Goal: Task Accomplishment & Management: Manage account settings

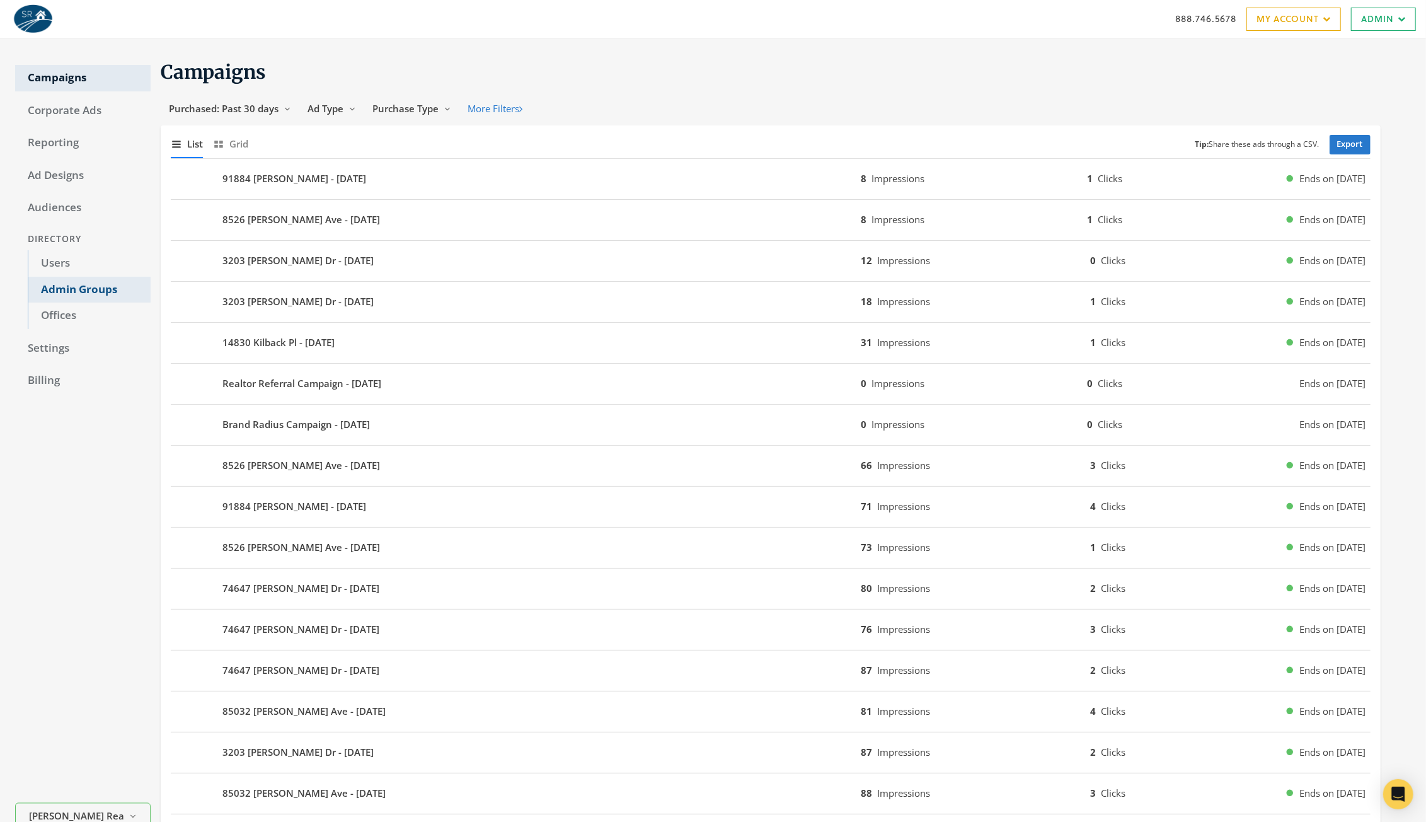
click at [77, 284] on link "Admin Groups" at bounding box center [89, 290] width 123 height 26
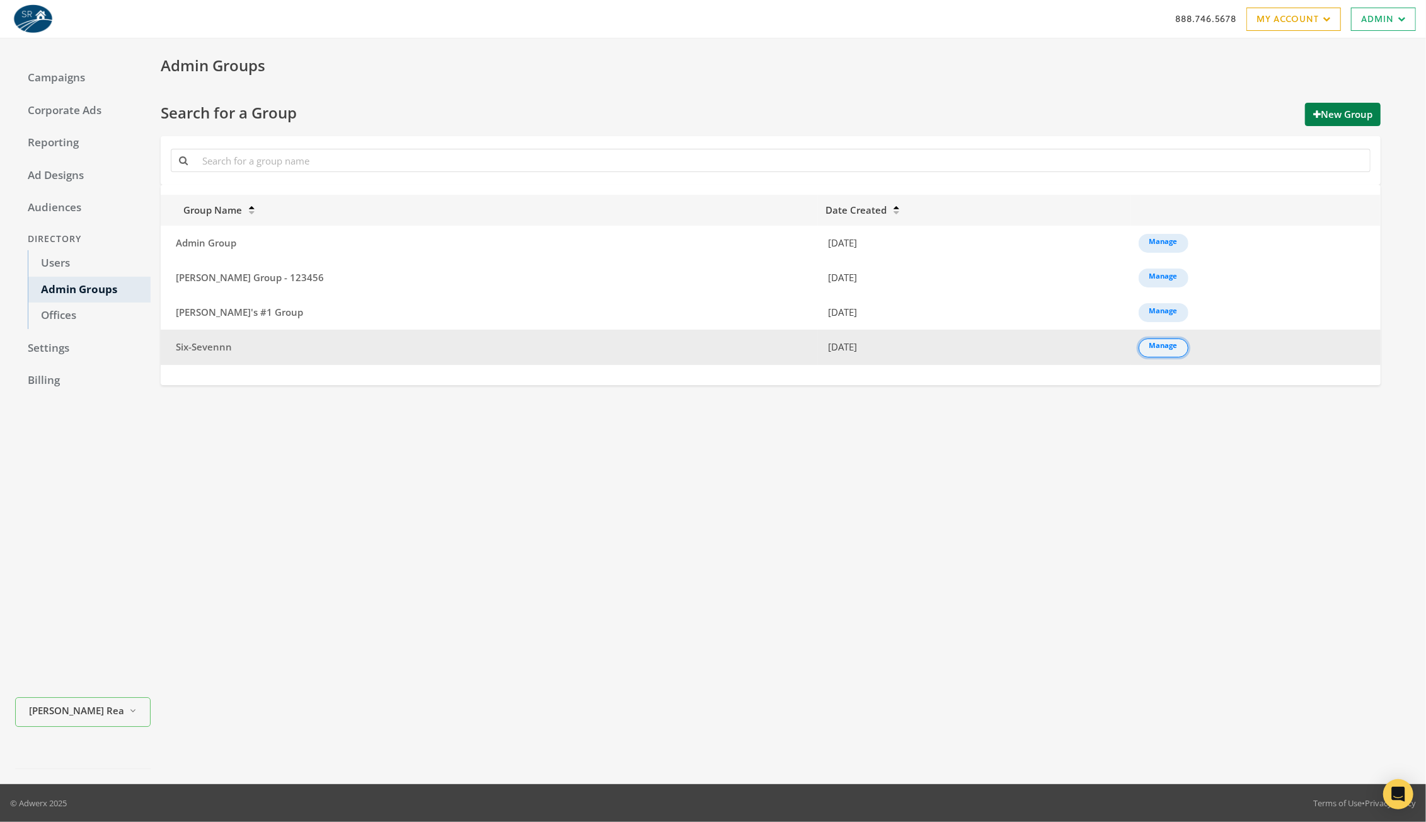
click at [1138, 347] on link "Manage" at bounding box center [1163, 347] width 50 height 19
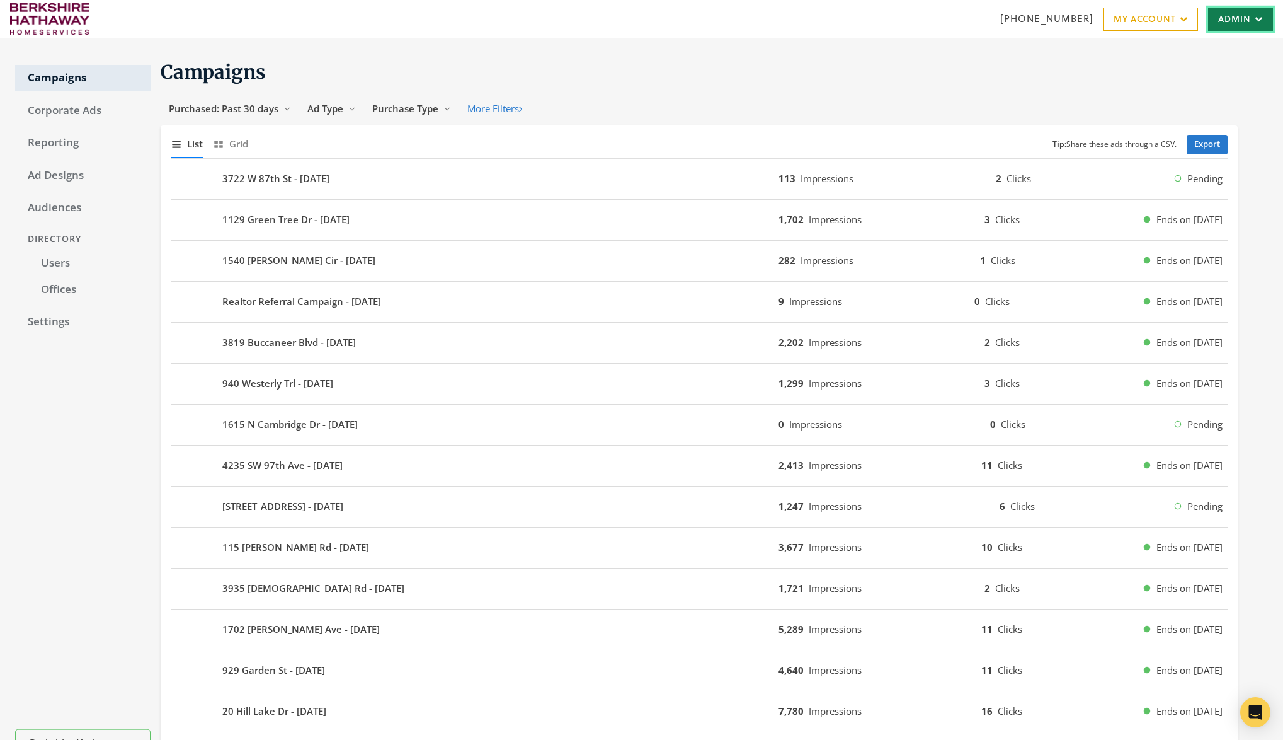
click at [1261, 23] on link "Admin" at bounding box center [1240, 19] width 65 height 23
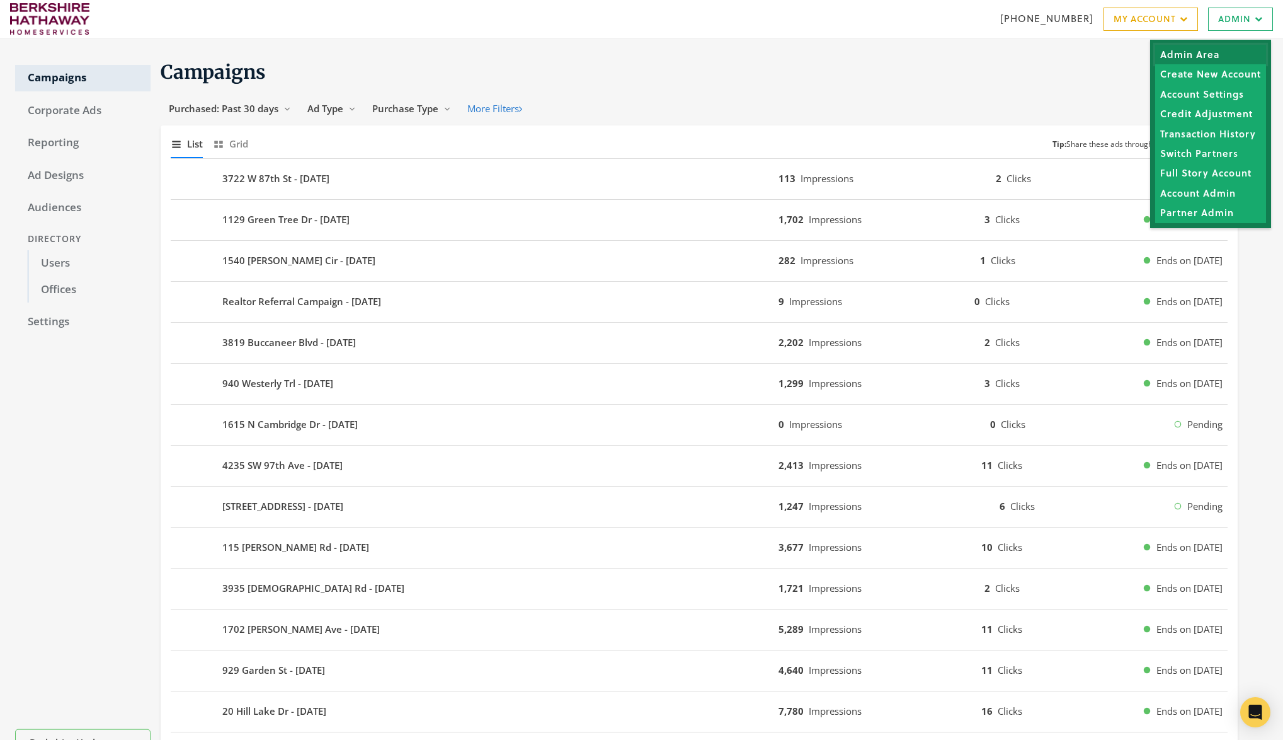
click at [1173, 60] on link "Admin Area" at bounding box center [1210, 55] width 111 height 20
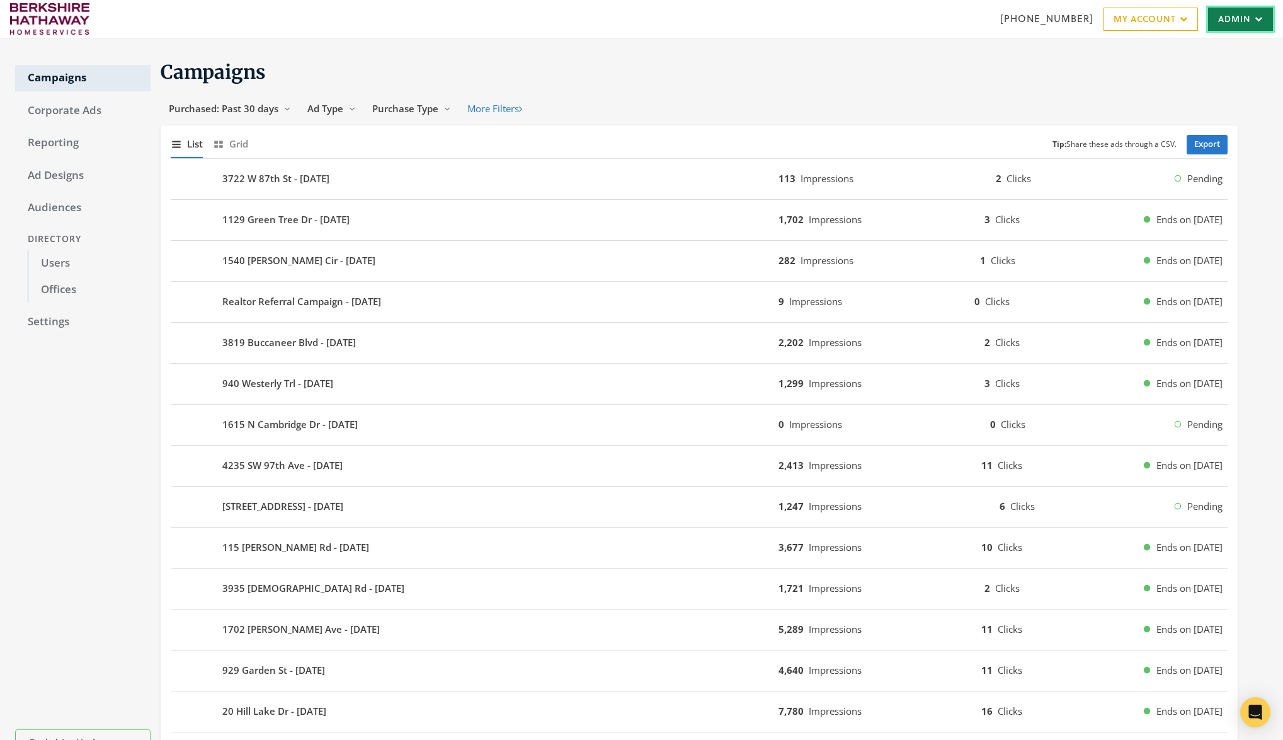
click at [1227, 15] on link "Admin" at bounding box center [1240, 19] width 65 height 23
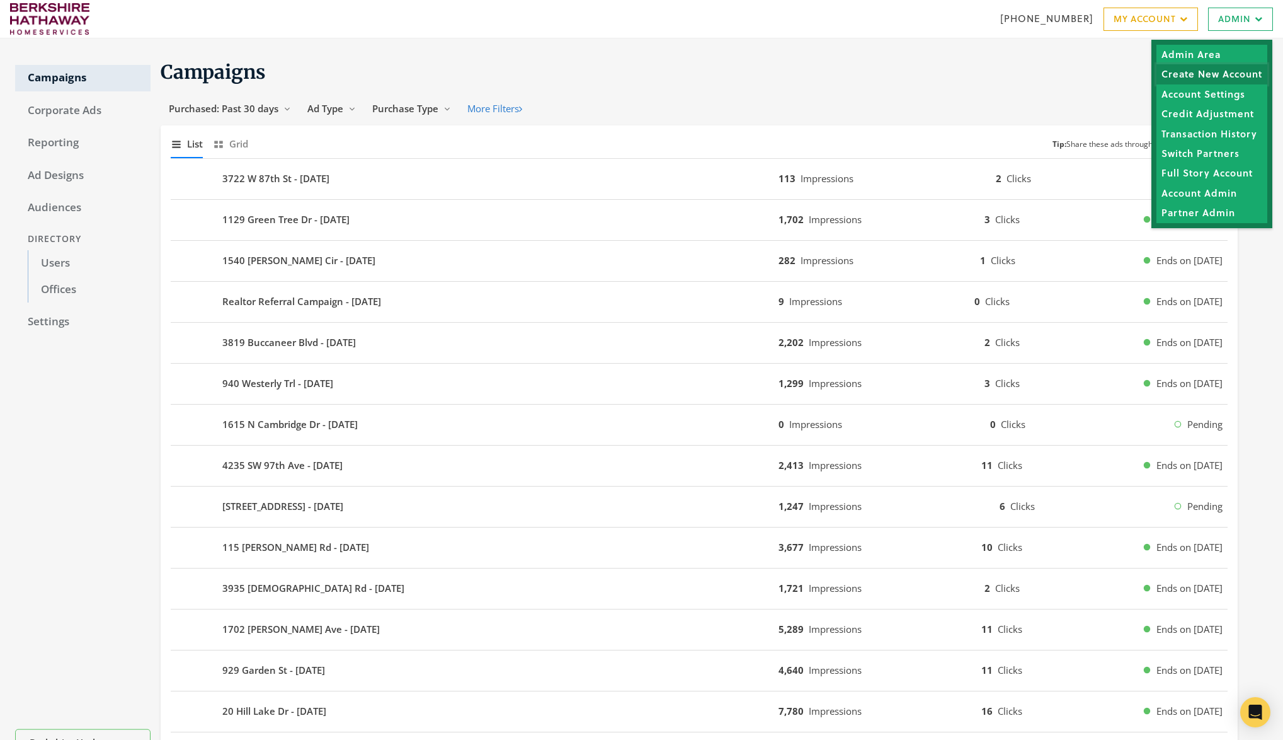
click at [1212, 72] on link "Create New Account" at bounding box center [1212, 74] width 111 height 20
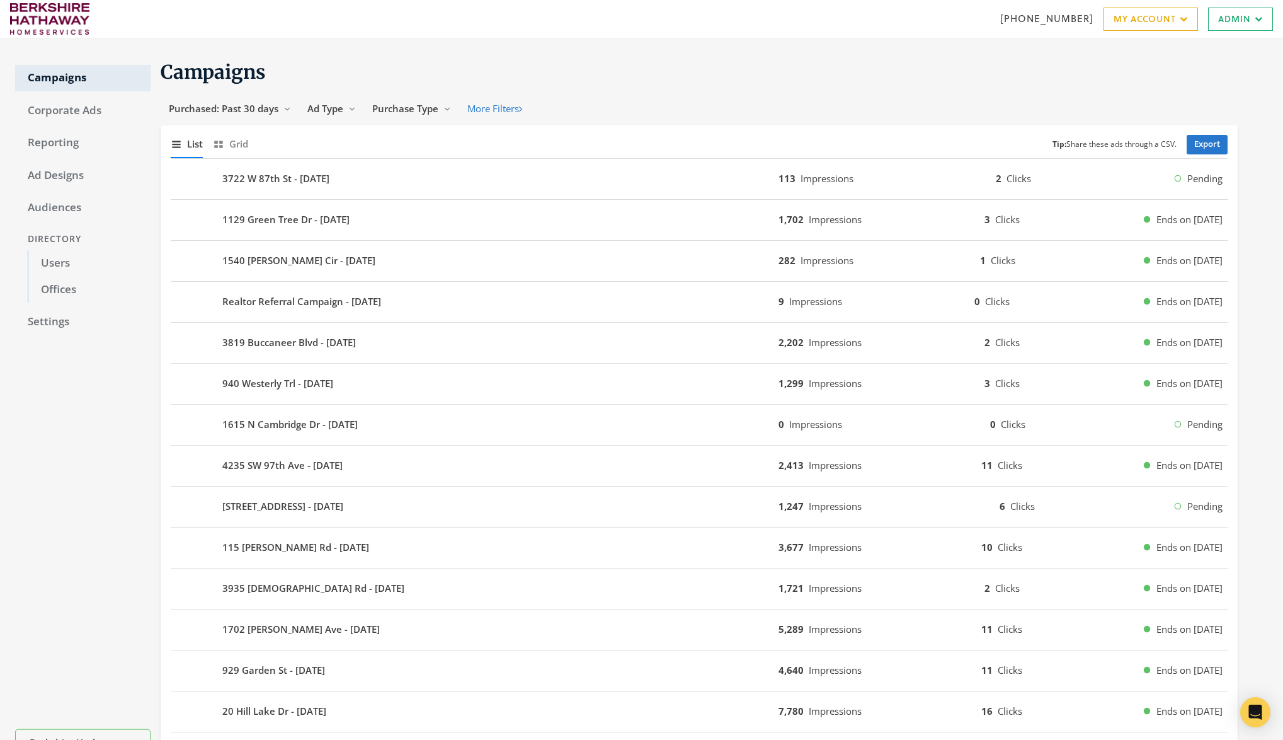
scroll to position [8, 0]
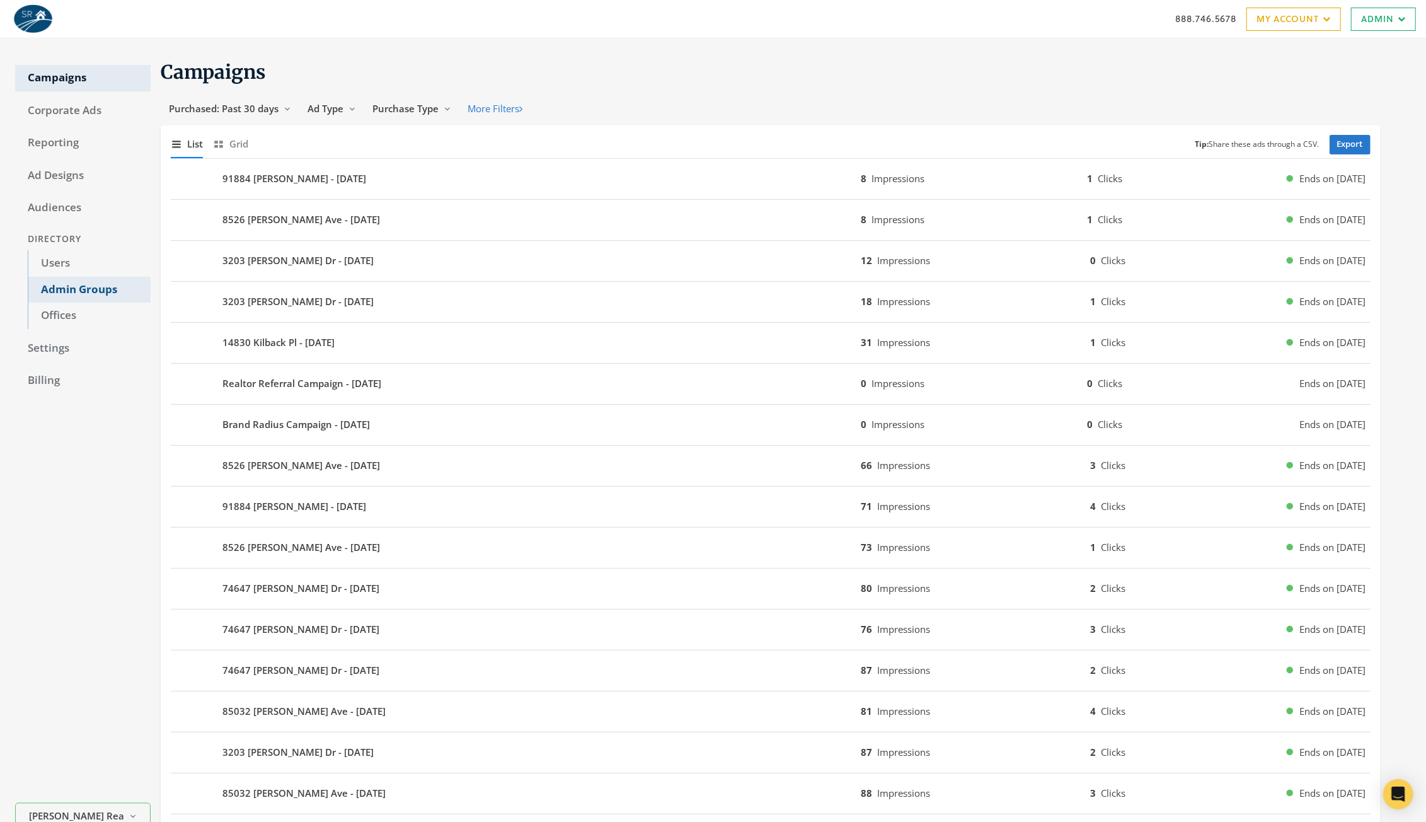
click at [99, 292] on link "Admin Groups" at bounding box center [89, 290] width 123 height 26
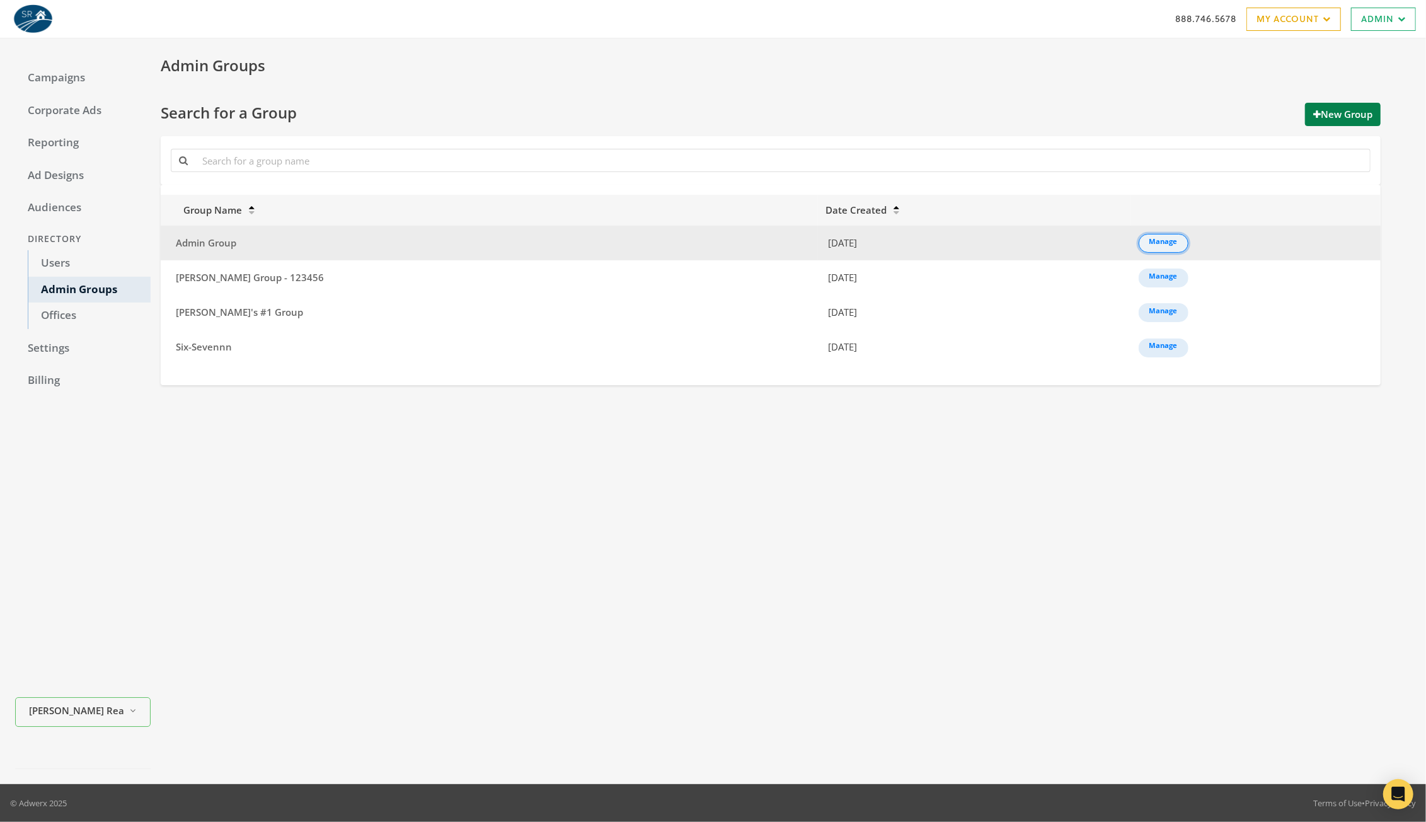
click at [1138, 241] on link "Manage" at bounding box center [1163, 243] width 50 height 19
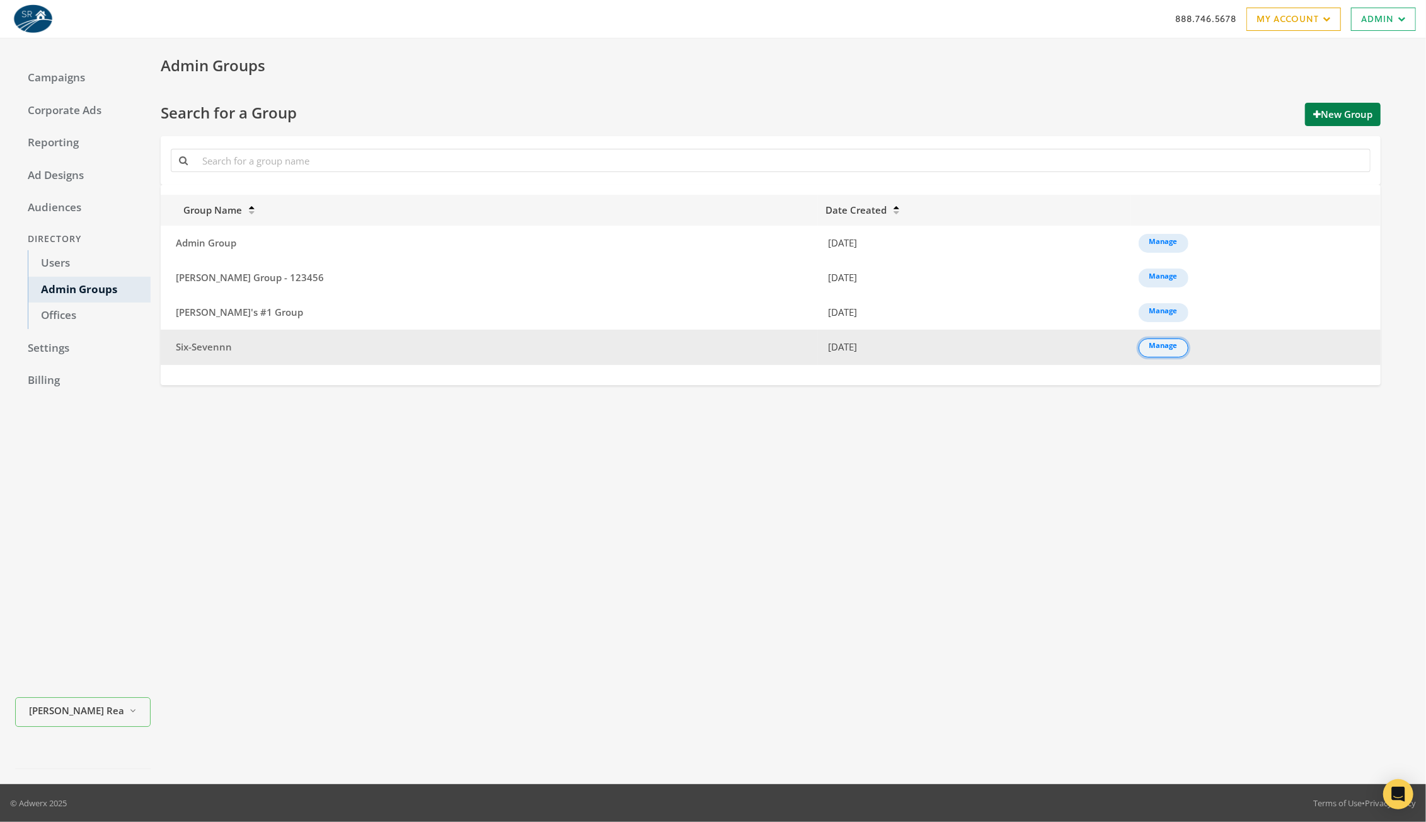
click at [1138, 341] on link "Manage" at bounding box center [1163, 347] width 50 height 19
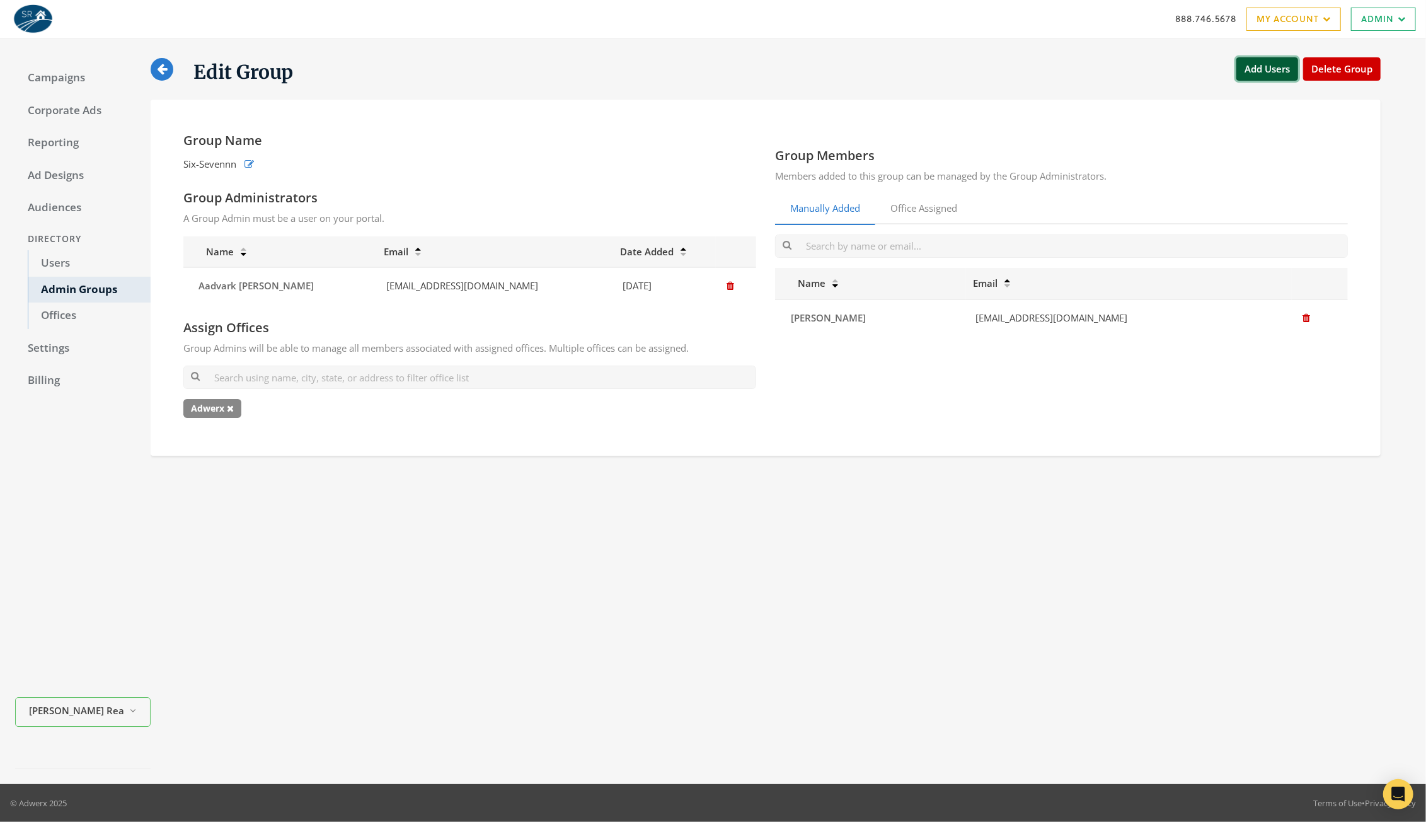
click at [1256, 74] on button "Add Users" at bounding box center [1267, 68] width 62 height 23
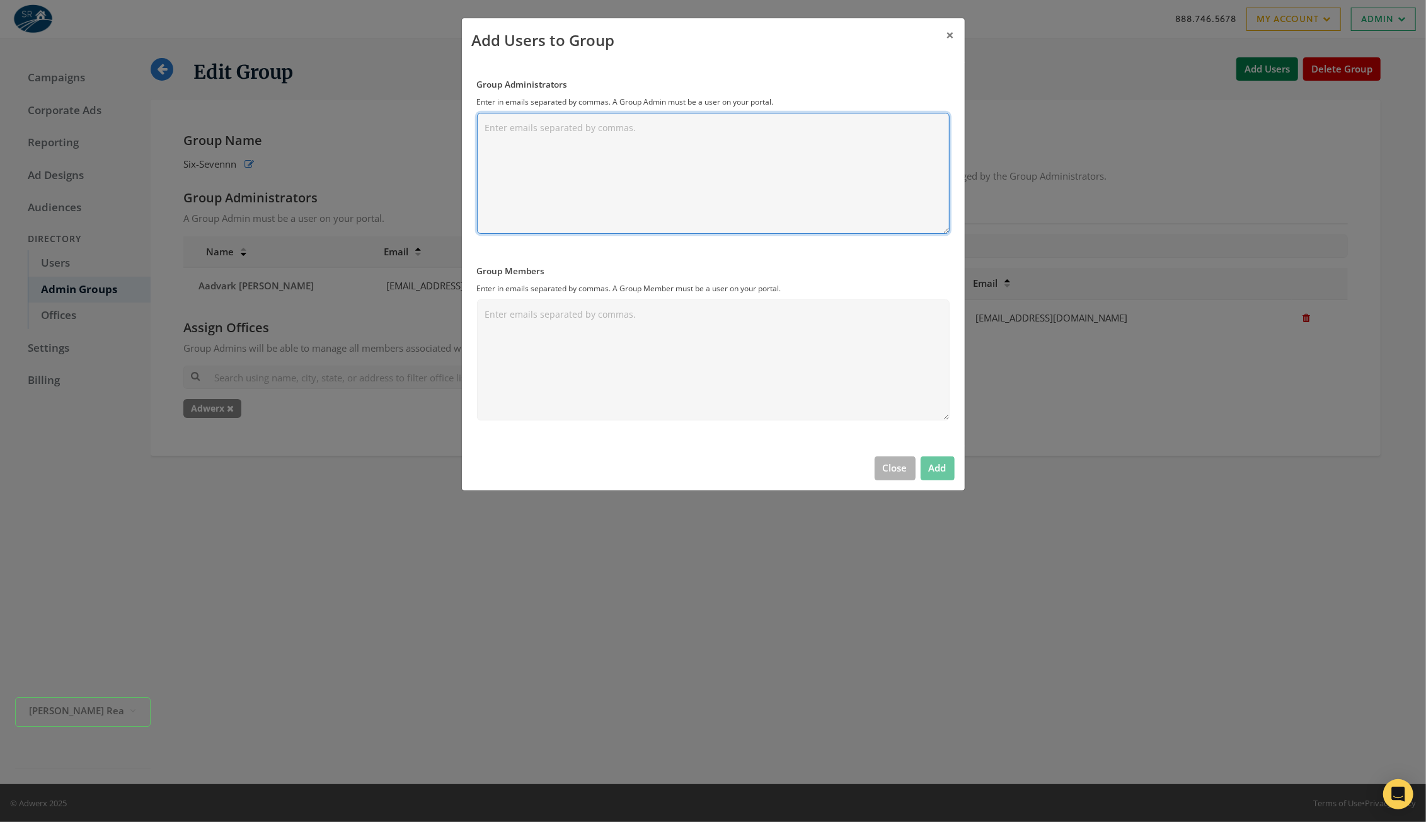
click at [566, 171] on textarea "Group Administrators" at bounding box center [713, 173] width 473 height 121
paste textarea "rayray@test.com"
type textarea "rayray@test.com"
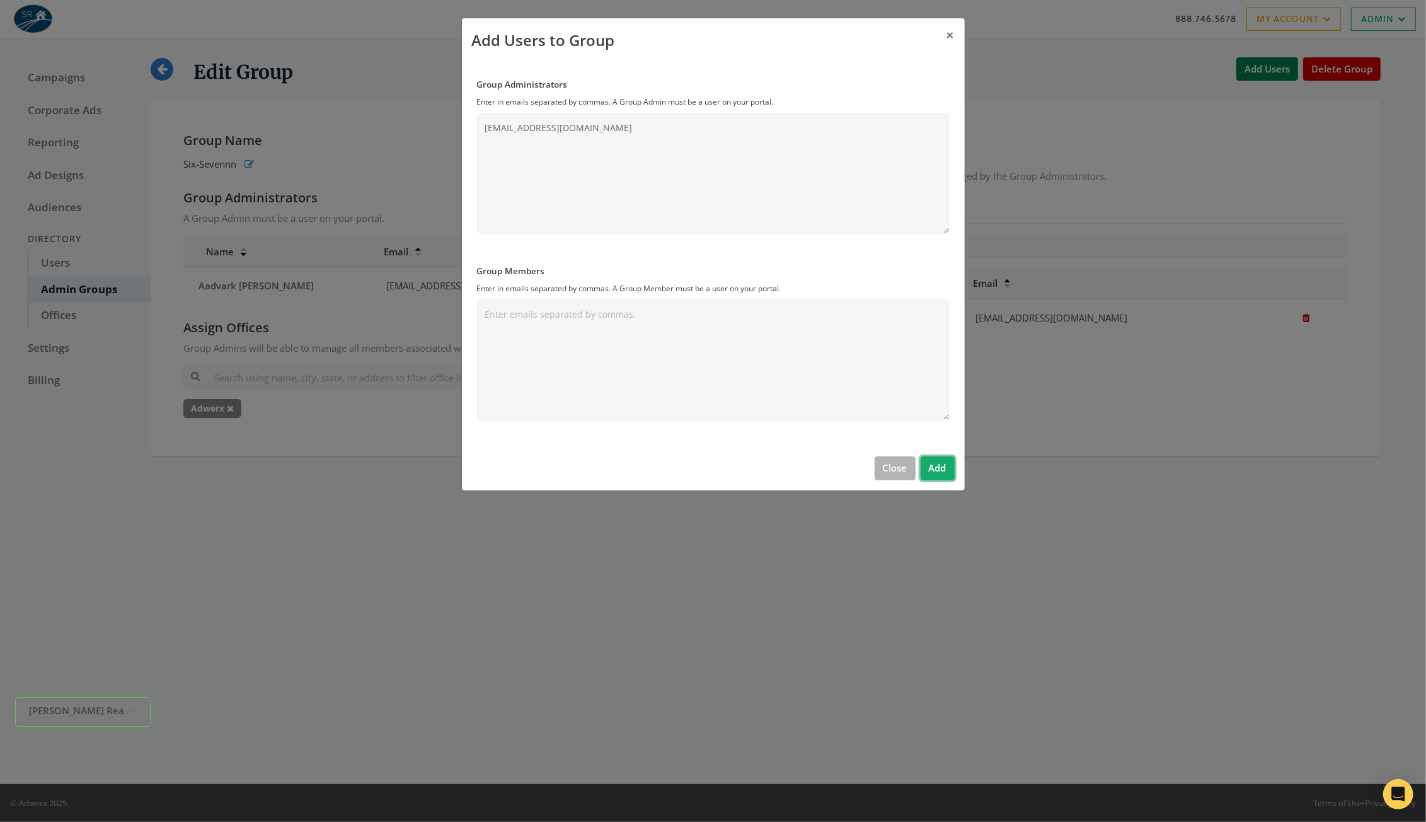
click at [937, 470] on button "Add" at bounding box center [937, 467] width 34 height 23
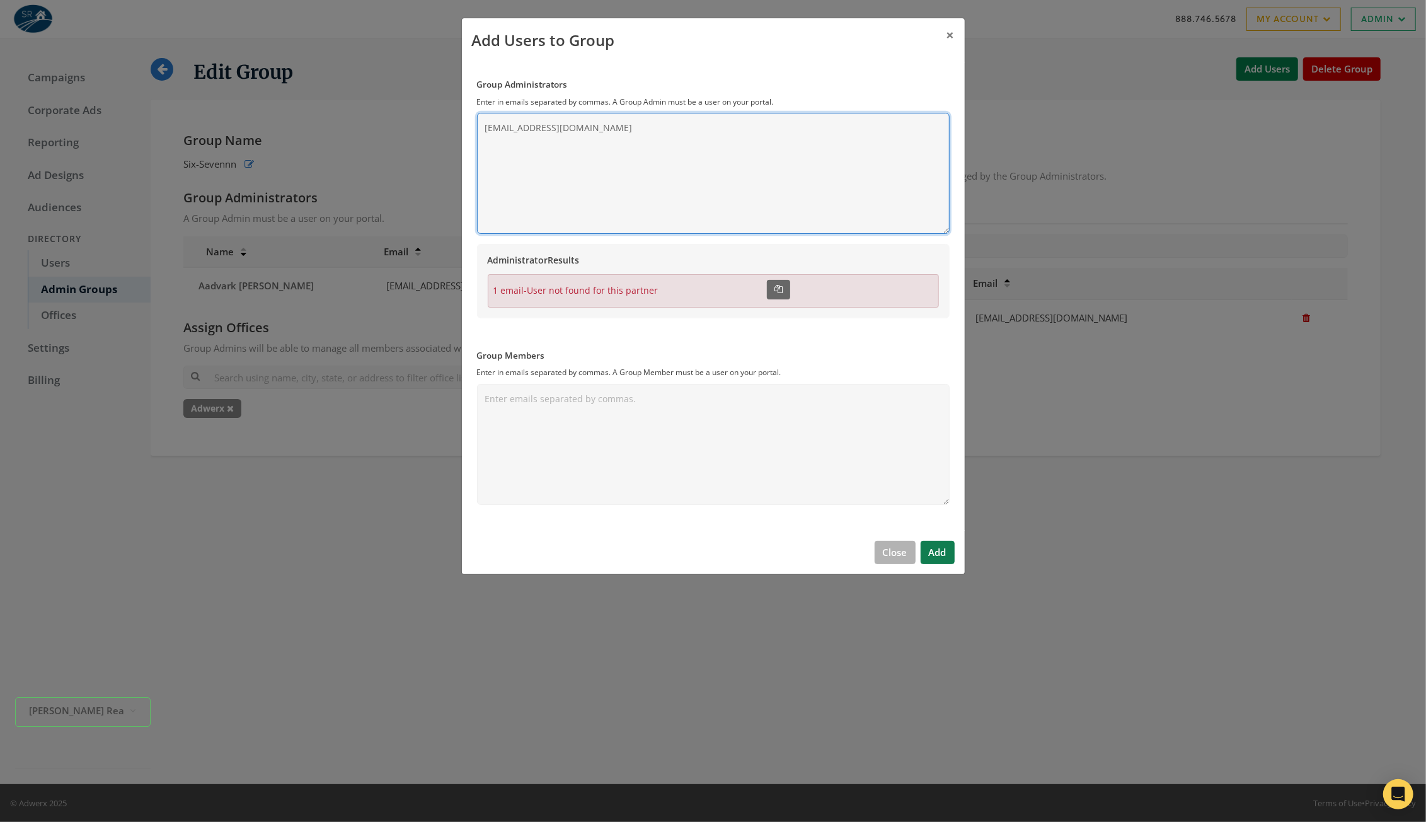
click at [537, 129] on textarea "rayray@test.com" at bounding box center [713, 173] width 473 height 121
click at [548, 168] on textarea "rayray@test.com" at bounding box center [713, 173] width 473 height 121
drag, startPoint x: 585, startPoint y: 130, endPoint x: 403, endPoint y: 123, distance: 182.9
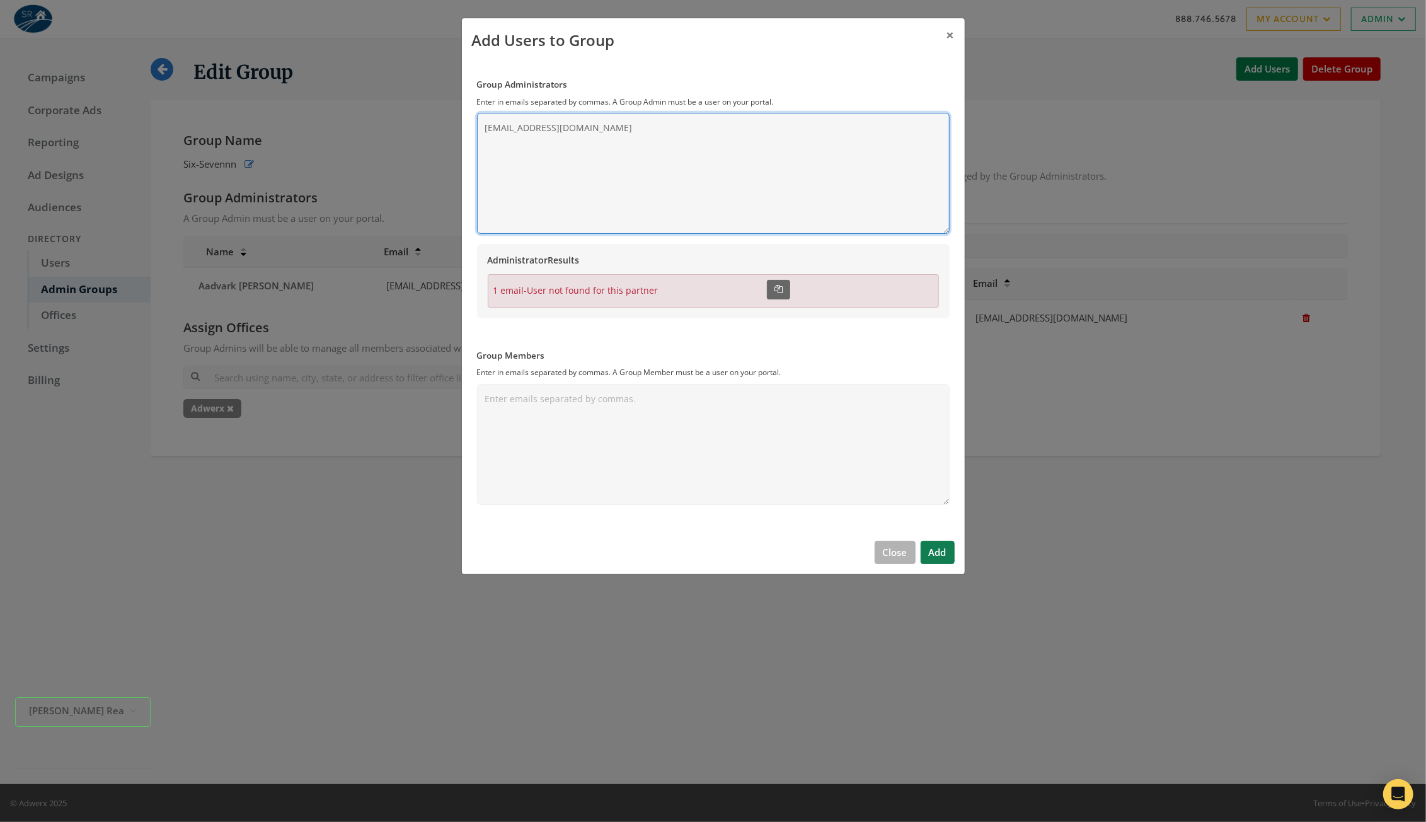
click at [403, 123] on div "Add Users to Group × Group Administrators Enter in emails separated by commas. …" at bounding box center [713, 411] width 1426 height 822
paste textarea "rayray@smithrealty.com"
type textarea "rayray@smithrealty.com"
click at [943, 553] on button "Add" at bounding box center [937, 552] width 34 height 23
click at [953, 36] on span "×" at bounding box center [950, 35] width 8 height 20
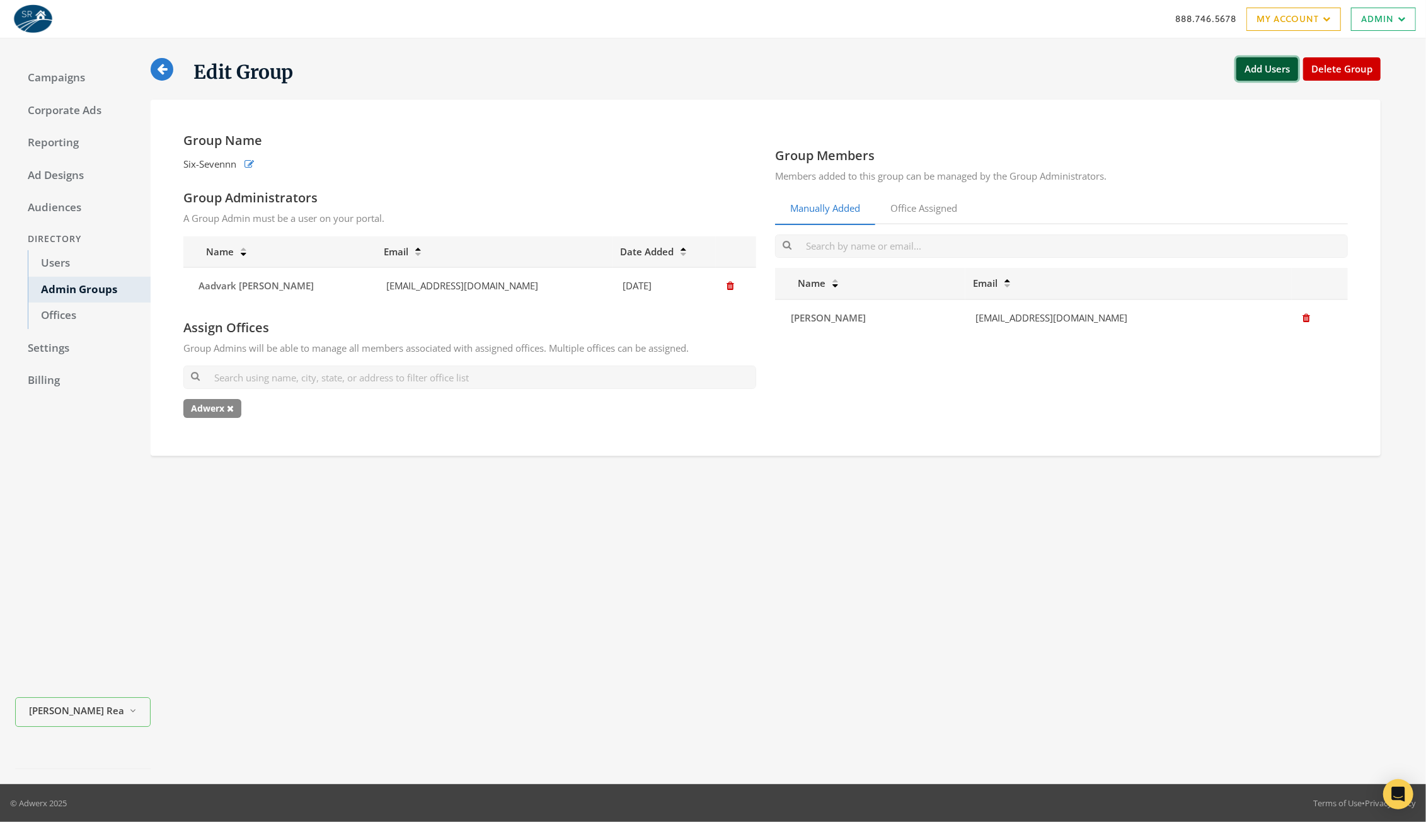
click at [1259, 76] on button "Add Users" at bounding box center [1267, 68] width 62 height 23
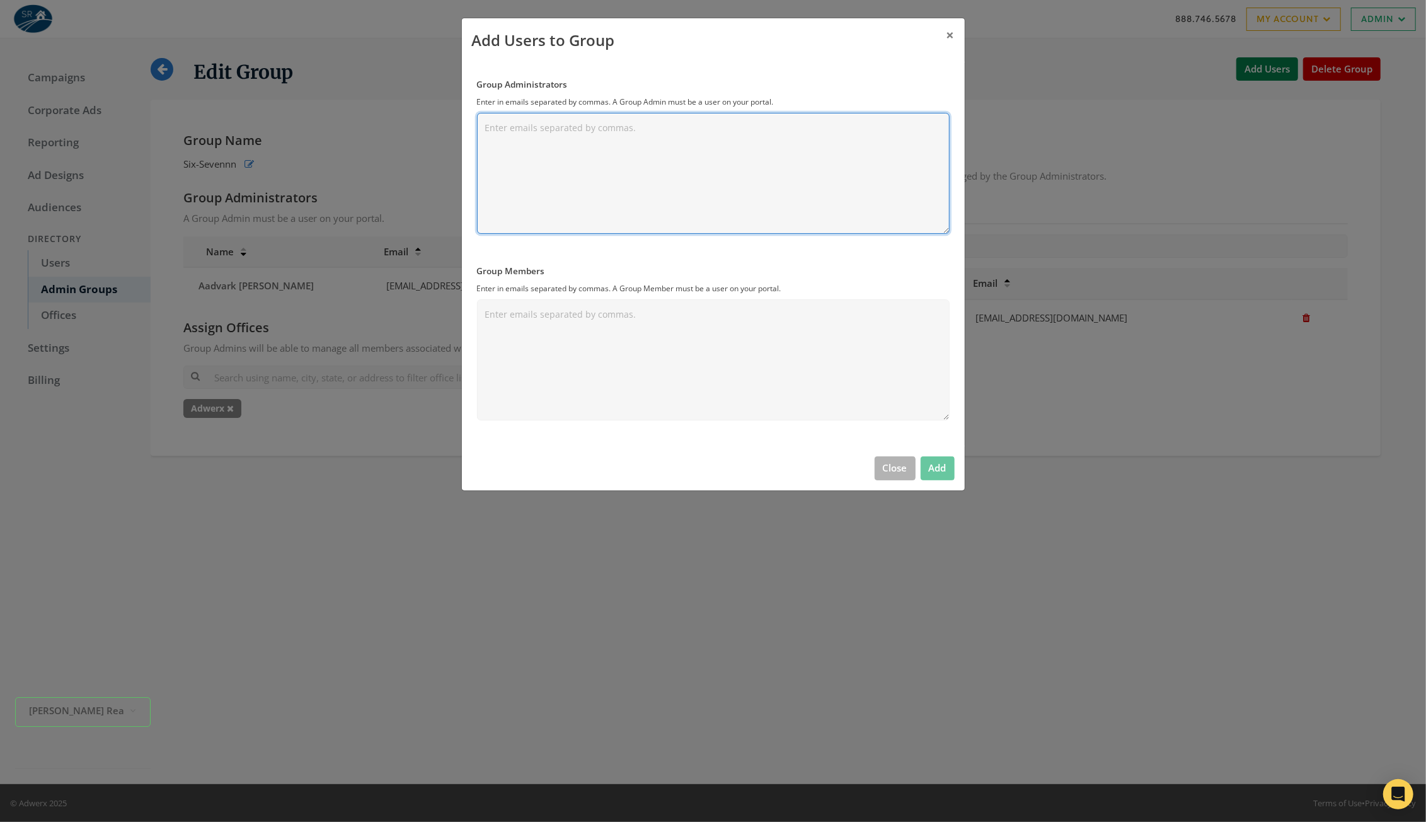
click at [742, 158] on textarea "Group Administrators" at bounding box center [713, 173] width 473 height 121
paste textarea "rayray@smithrealty.com"
type textarea "rayray@smithrealty.com"
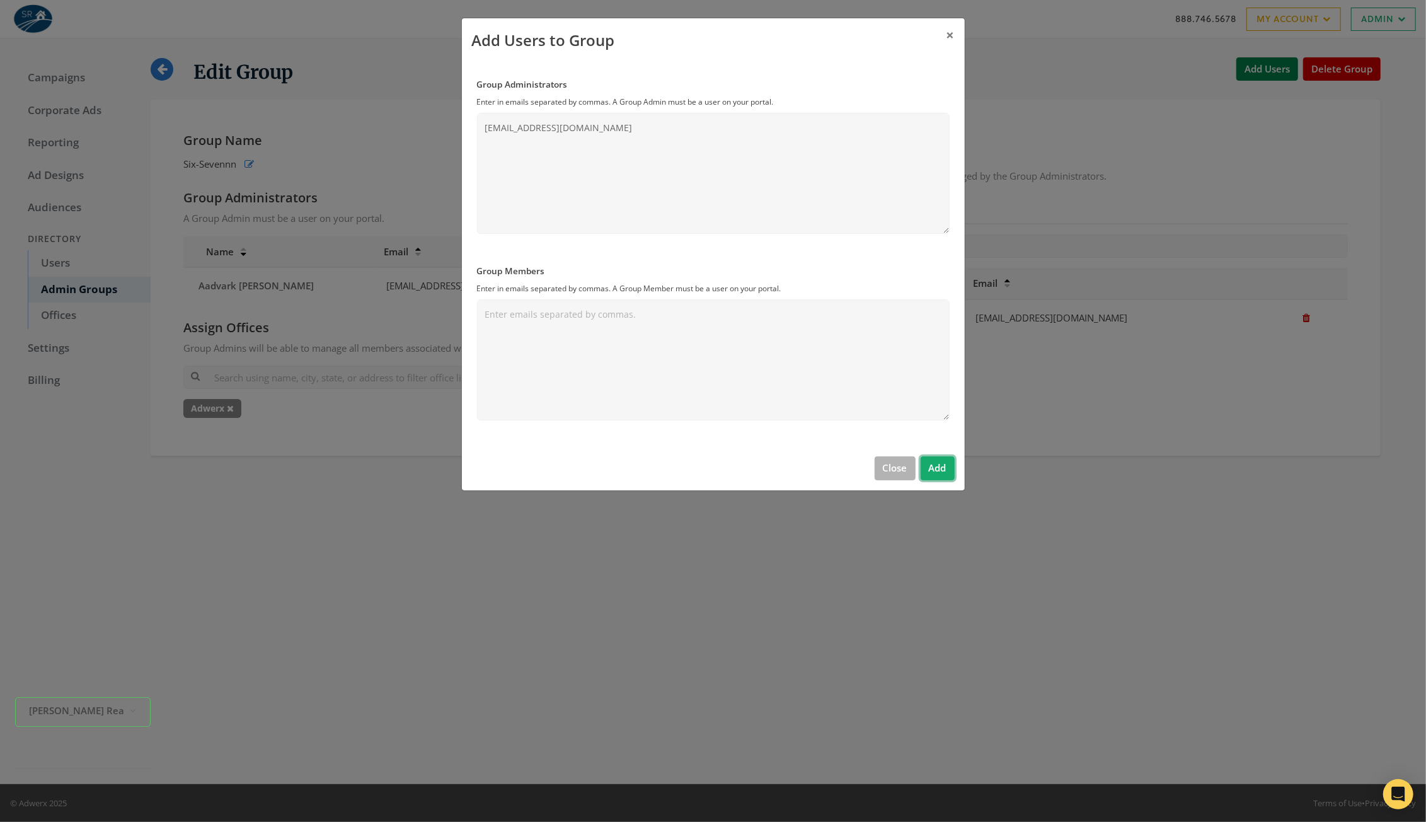
click at [943, 462] on button "Add" at bounding box center [937, 467] width 34 height 23
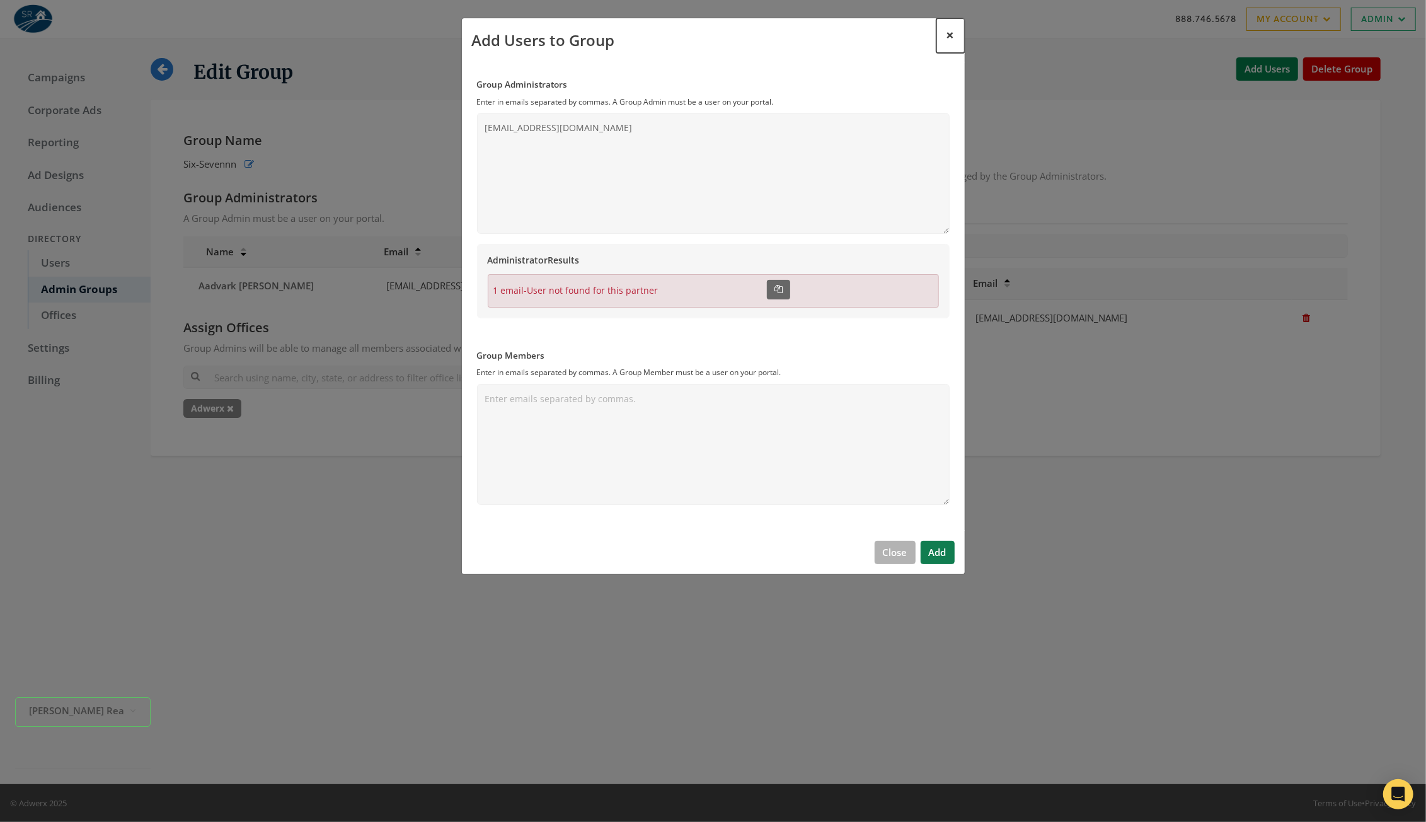
click at [953, 35] on span "×" at bounding box center [950, 35] width 8 height 20
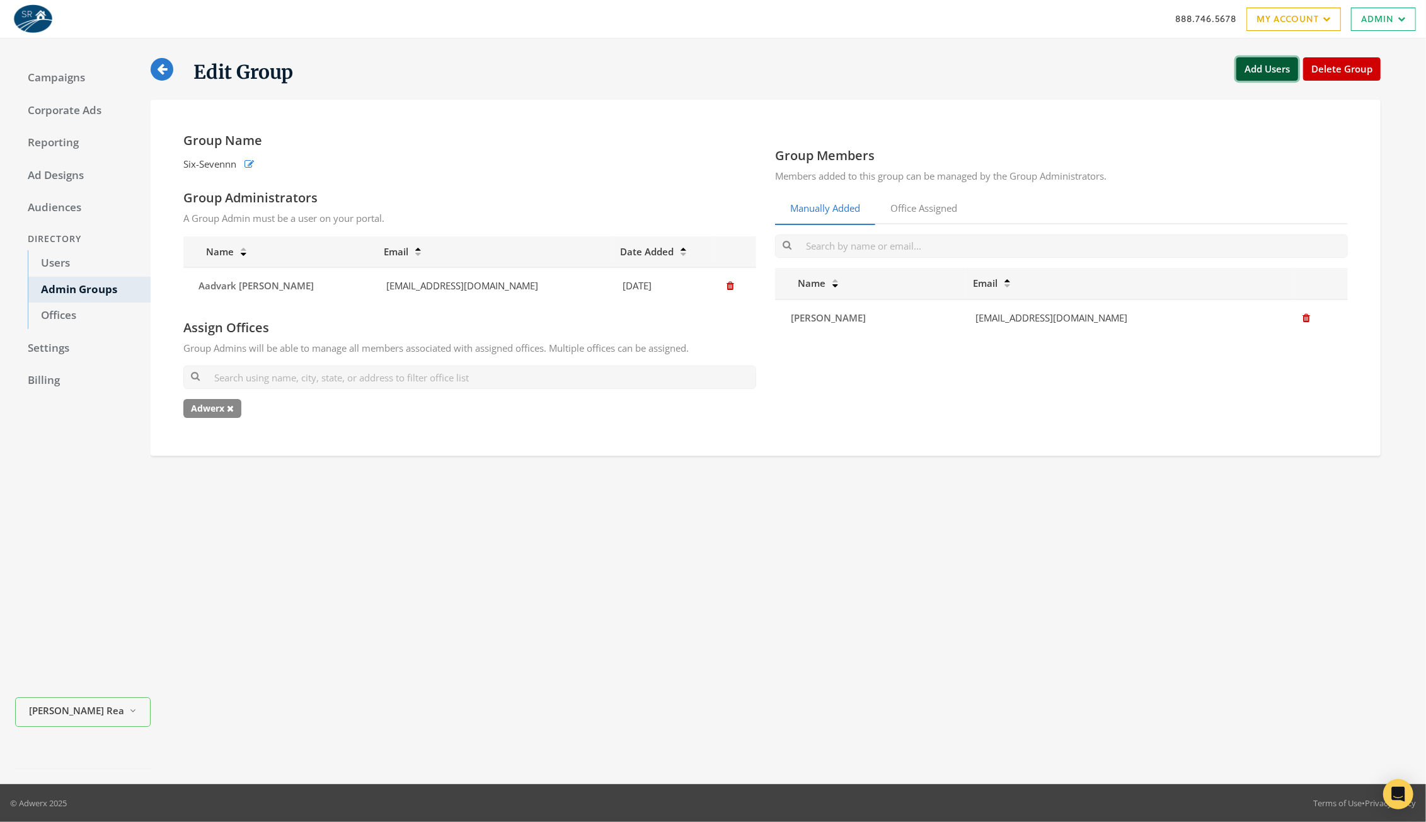
click at [1247, 72] on button "Add Users" at bounding box center [1267, 68] width 62 height 23
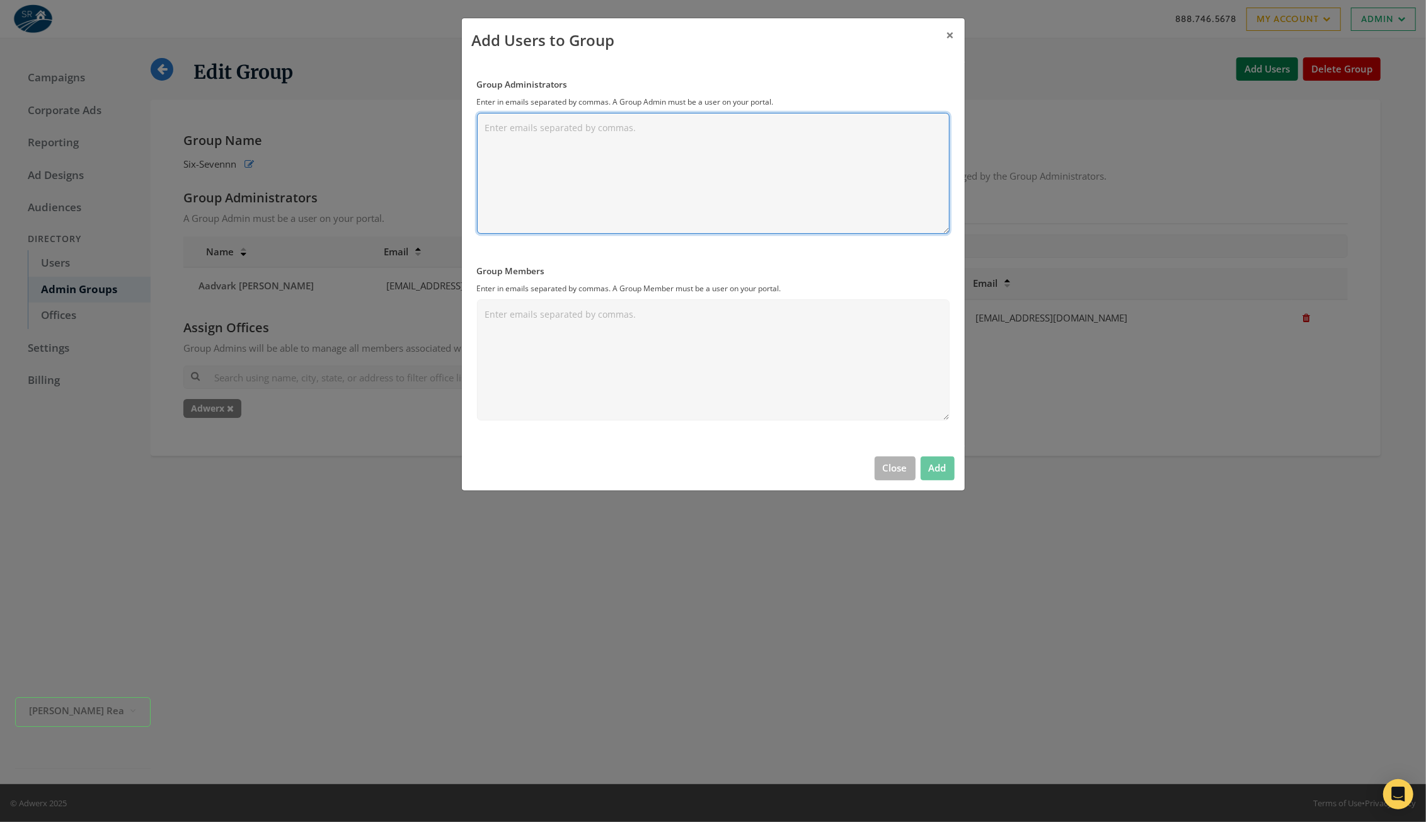
click at [606, 150] on textarea "Group Administrators" at bounding box center [713, 173] width 473 height 121
paste textarea "rayrayray@smithrealty.com"
type textarea "rayrayray@smithrealty.com"
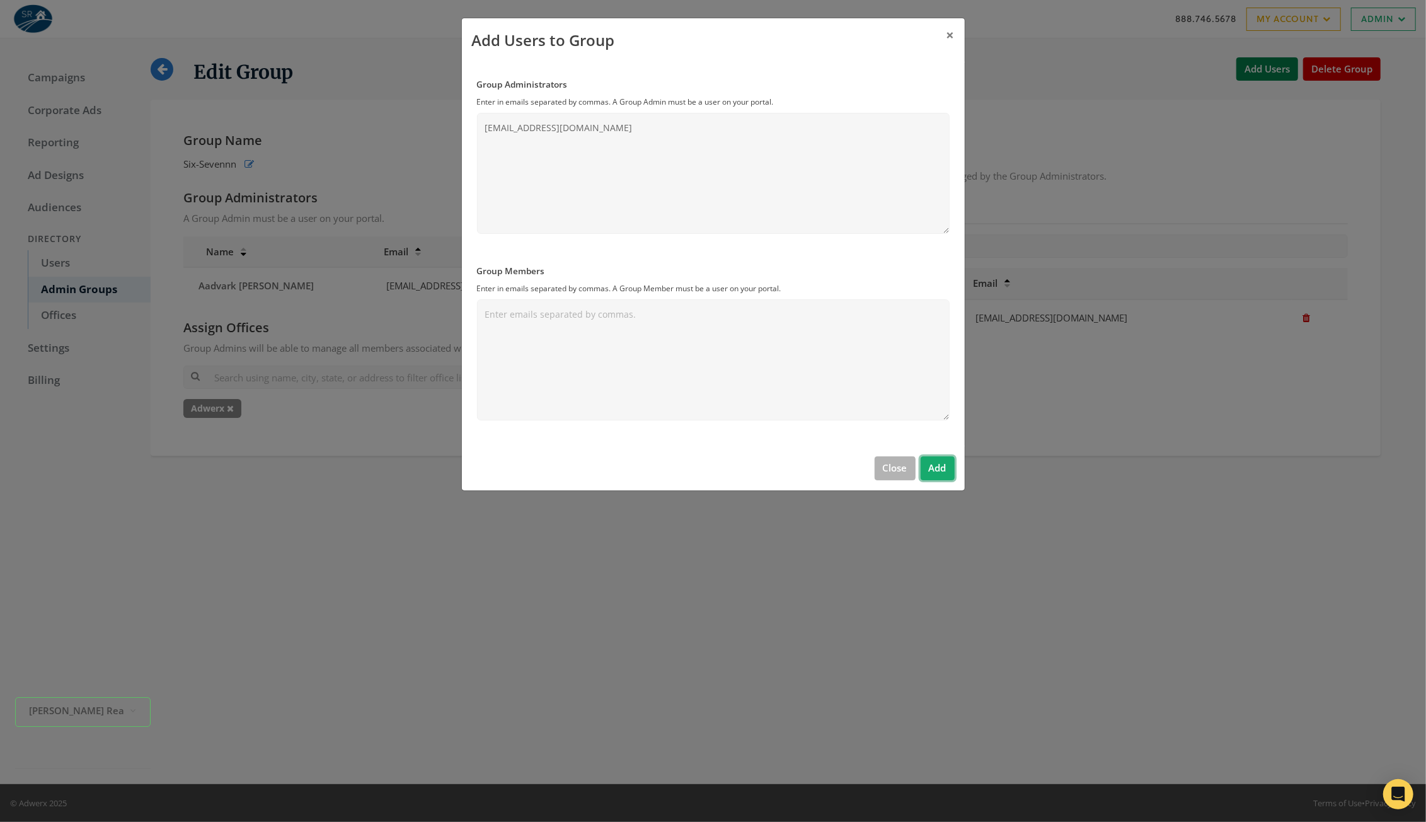
click at [942, 467] on button "Add" at bounding box center [937, 467] width 34 height 23
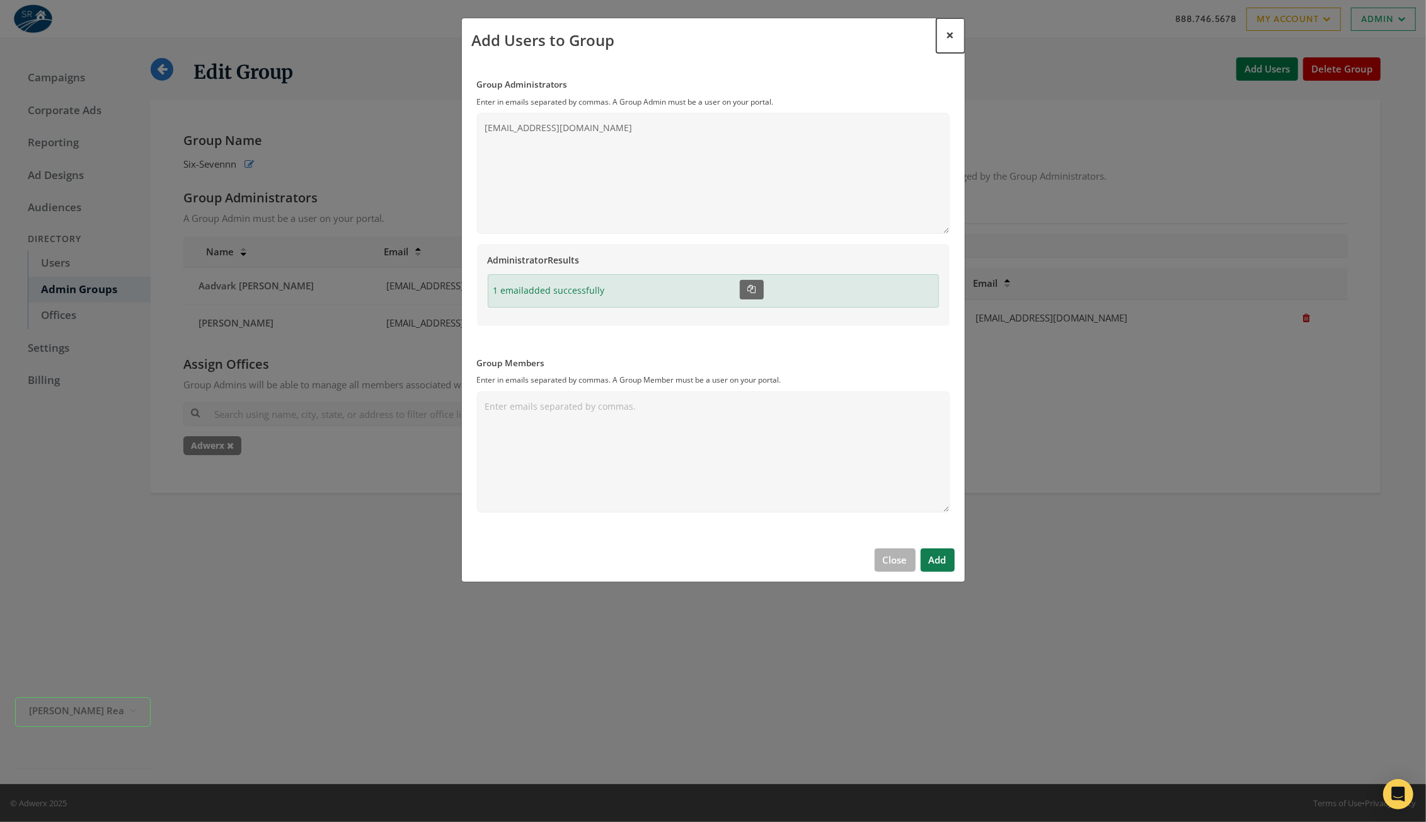
click at [951, 33] on span "×" at bounding box center [950, 35] width 8 height 20
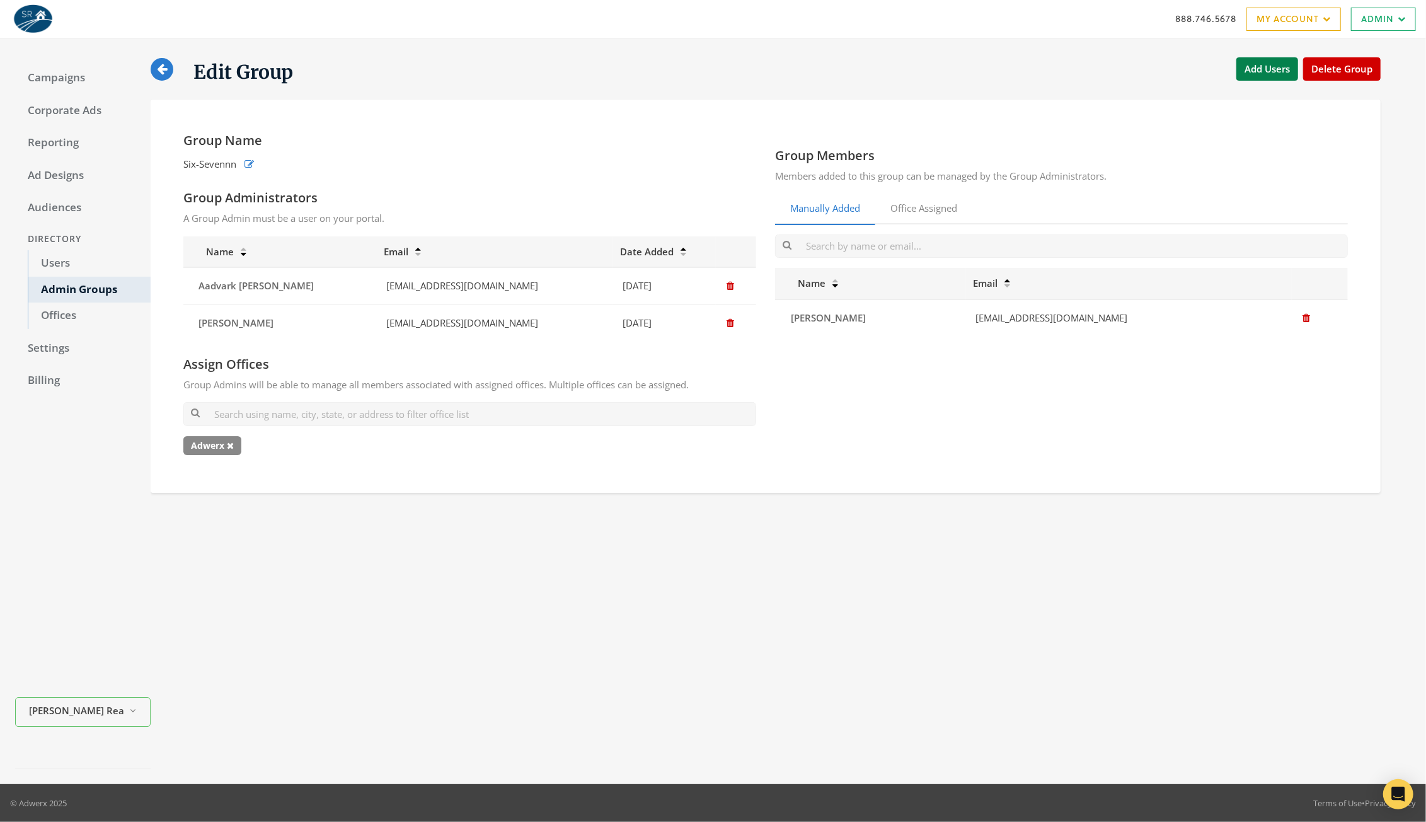
click at [990, 452] on div "Group Members Members added to this group can be managed by the Group Administr…" at bounding box center [1061, 296] width 592 height 328
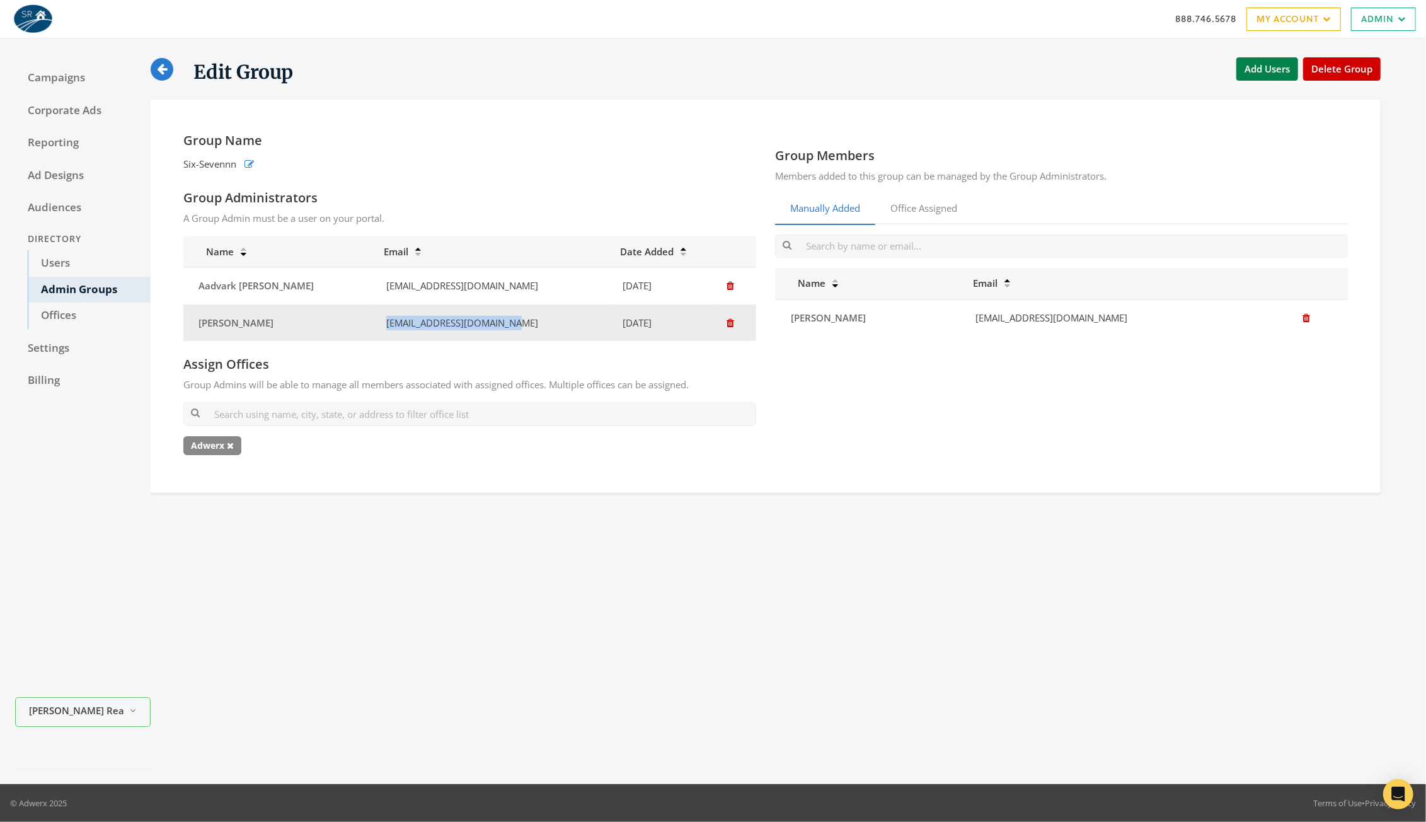
drag, startPoint x: 471, startPoint y: 322, endPoint x: 362, endPoint y: 322, distance: 109.0
click at [376, 323] on td "rayrayray@smithrealty.com" at bounding box center [494, 322] width 237 height 37
copy td "rayrayray@smithrealty.com"
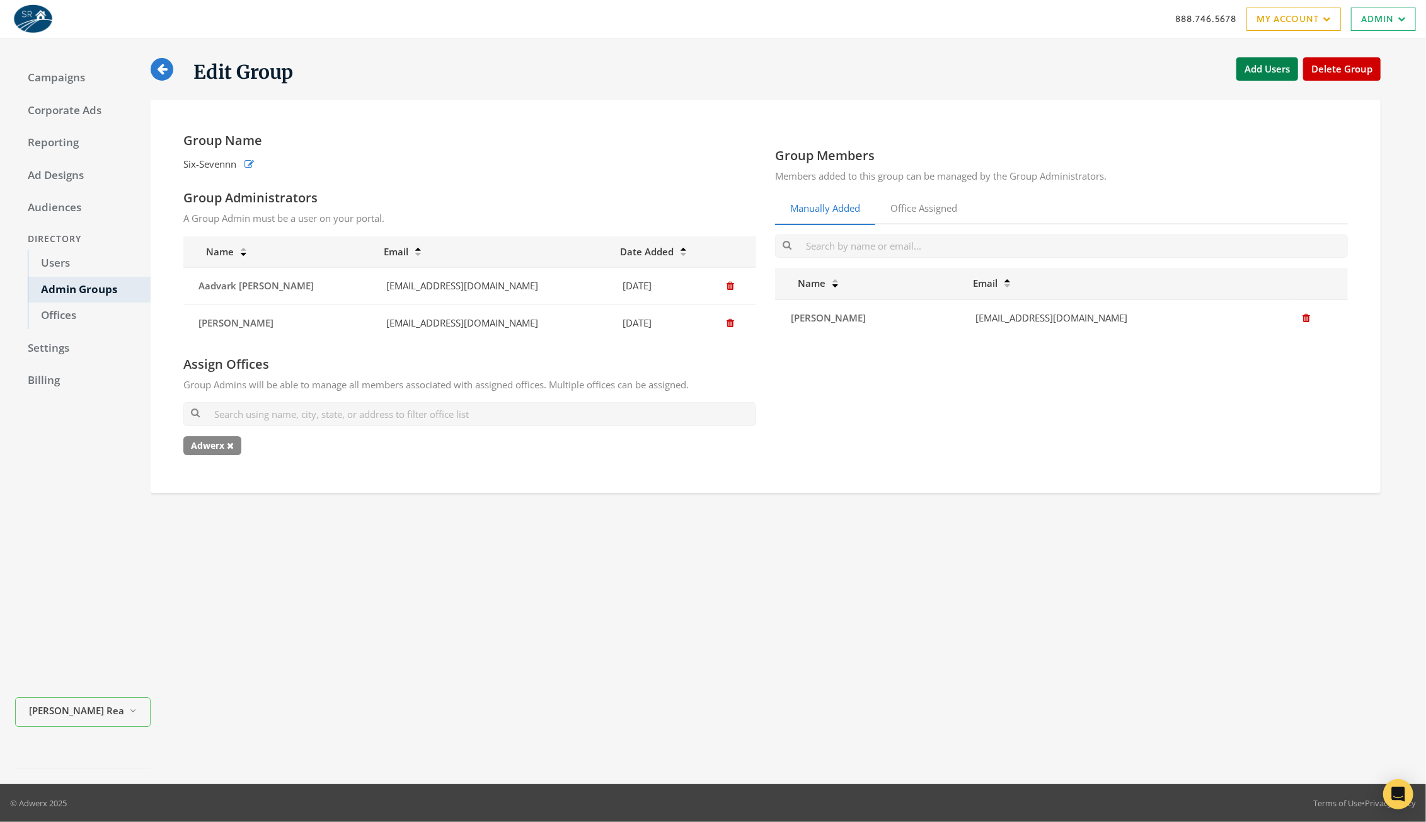
click at [331, 44] on div "Campaigns Corporate Ads Reporting Ad Designs Audiences Directory Users Admin Gr…" at bounding box center [713, 410] width 1426 height 745
click at [917, 201] on link "Office Assigned" at bounding box center [923, 208] width 97 height 31
click at [416, 324] on td "[EMAIL_ADDRESS][DOMAIN_NAME]" at bounding box center [494, 322] width 237 height 37
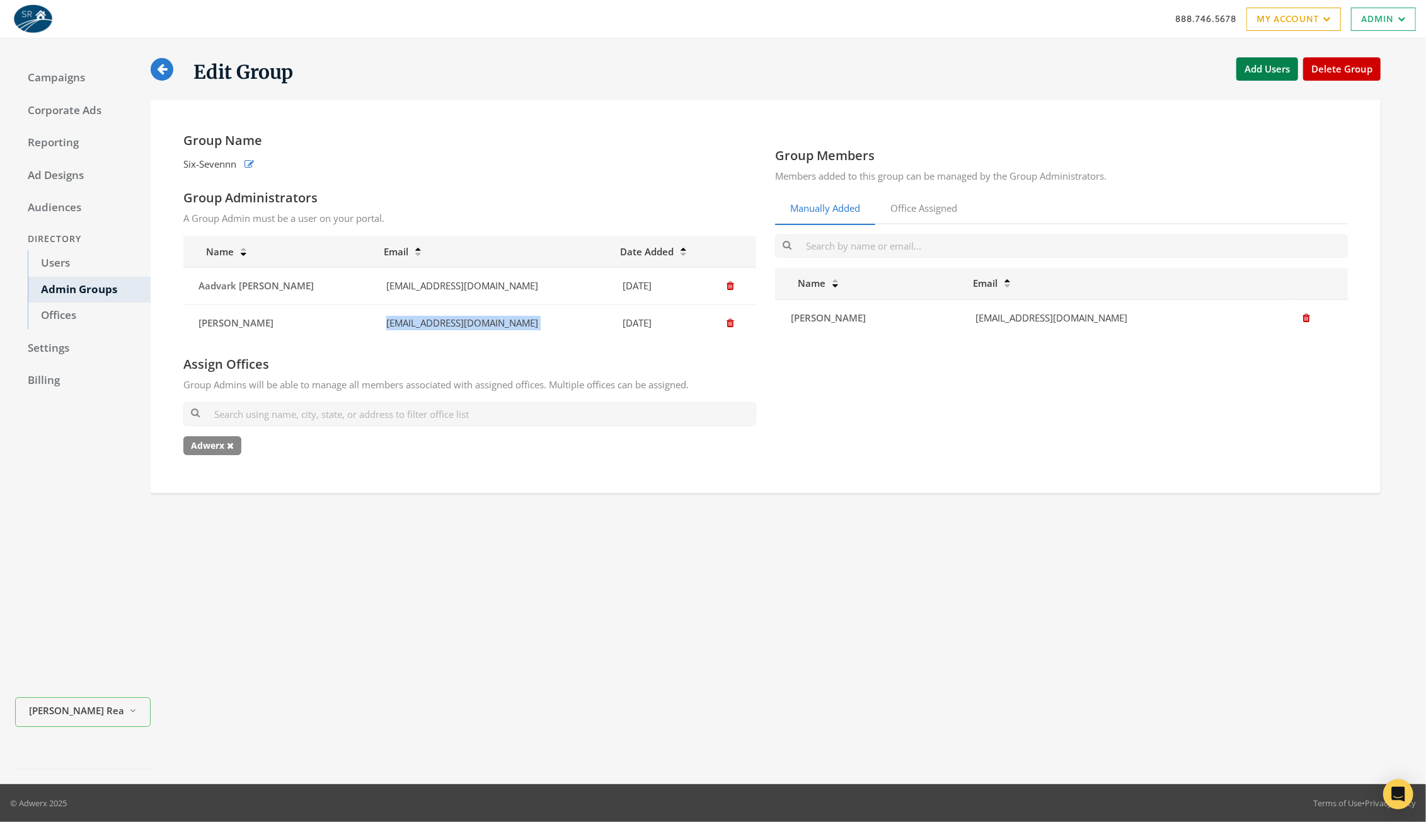
copy td "[EMAIL_ADDRESS][DOMAIN_NAME]"
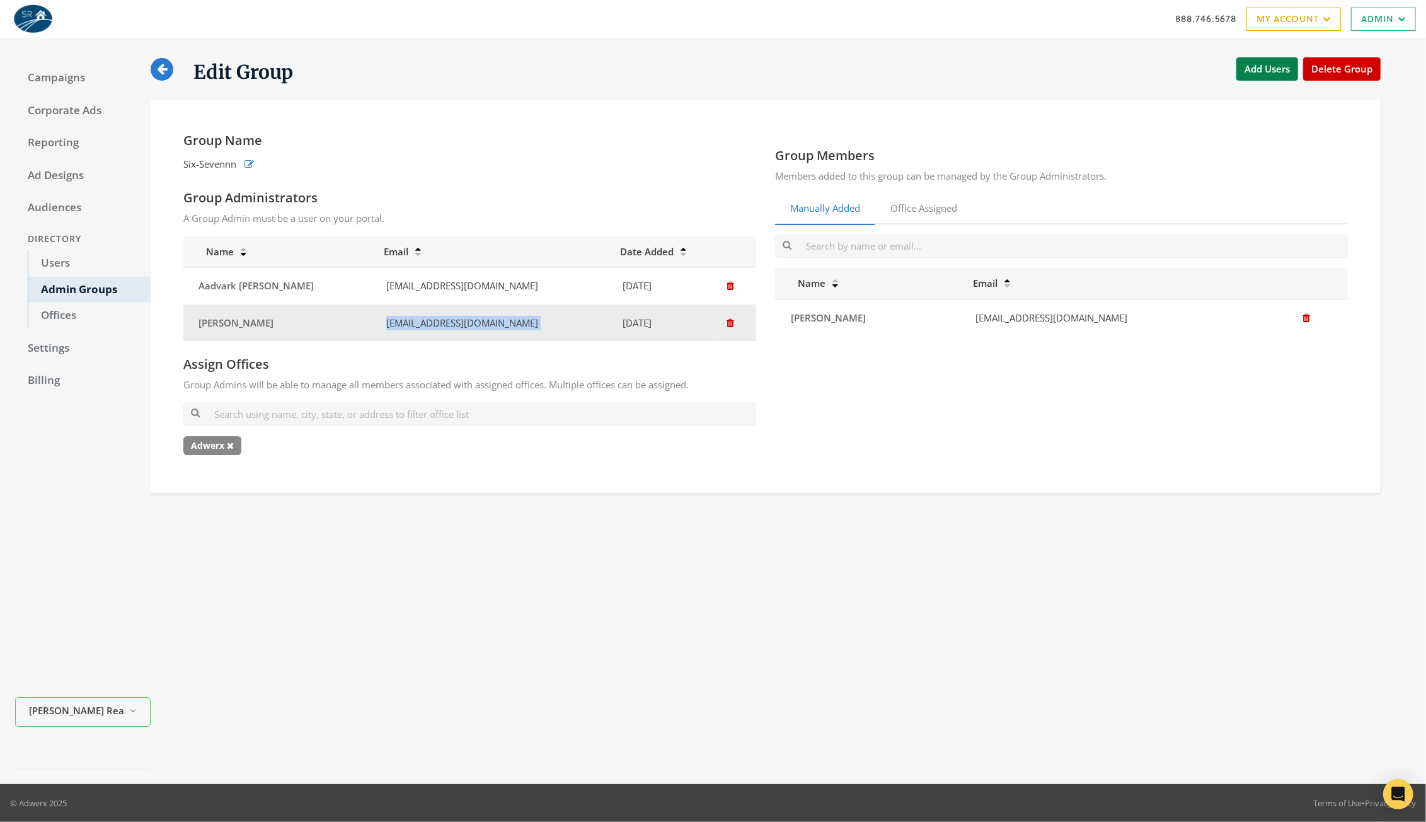
click at [726, 323] on icon "button" at bounding box center [730, 322] width 8 height 9
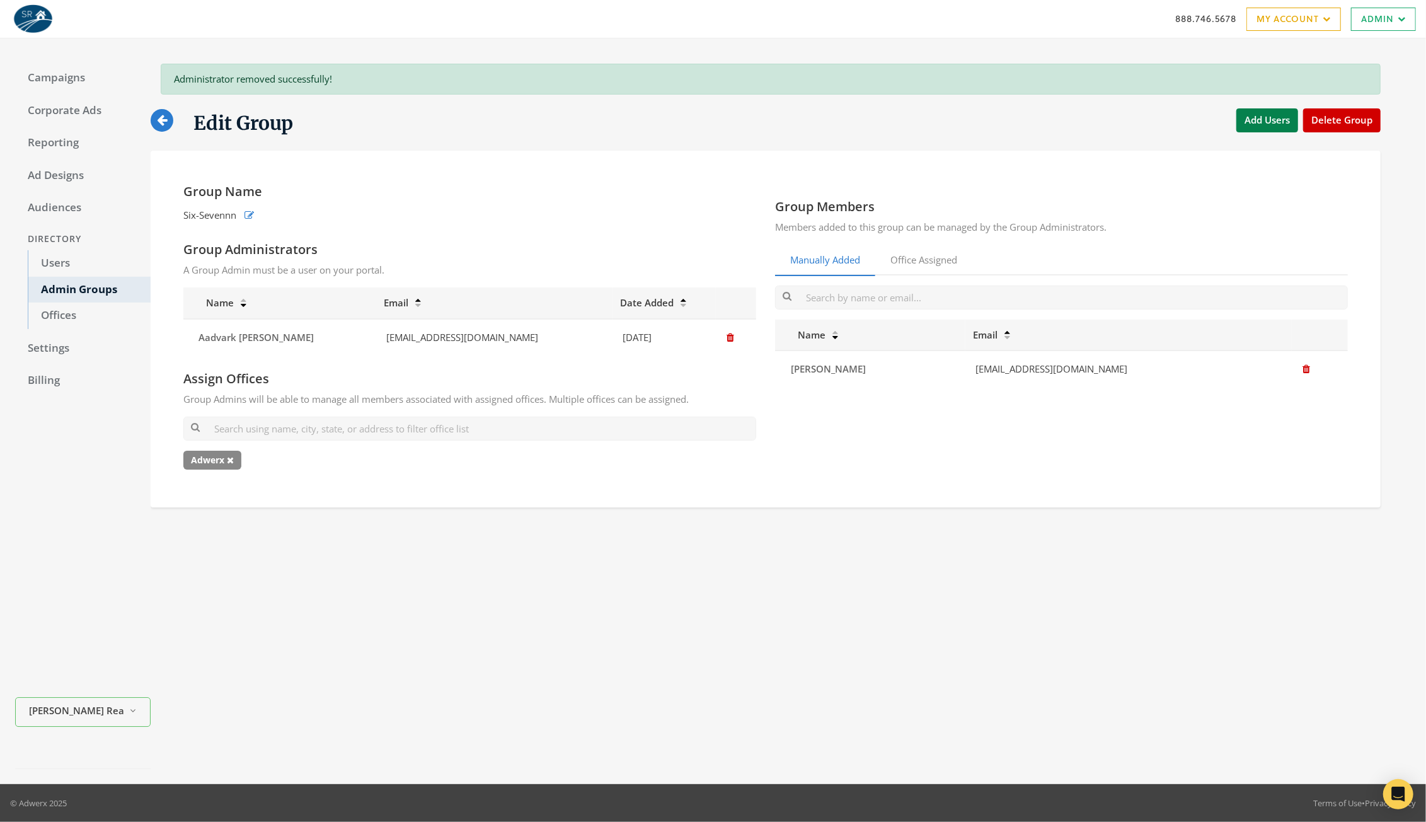
drag, startPoint x: 768, startPoint y: 549, endPoint x: 776, endPoint y: 503, distance: 46.6
click at [768, 549] on div "Administrator removed successfully! Edit Group Add Users Delete Group Group Nam…" at bounding box center [781, 411] width 1260 height 715
click at [87, 288] on link "Admin Groups" at bounding box center [89, 290] width 123 height 26
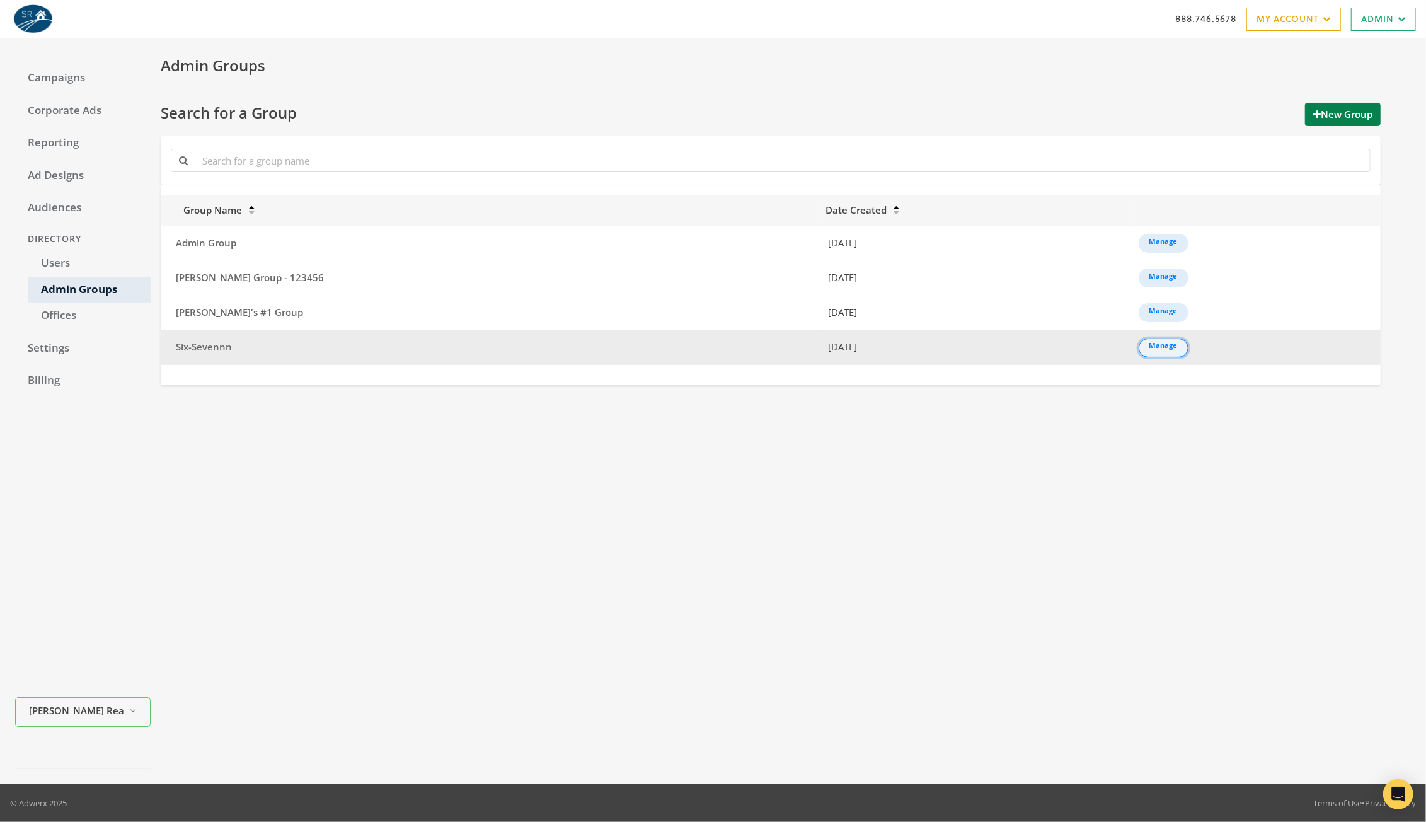
click at [1138, 352] on link "Manage" at bounding box center [1163, 347] width 50 height 19
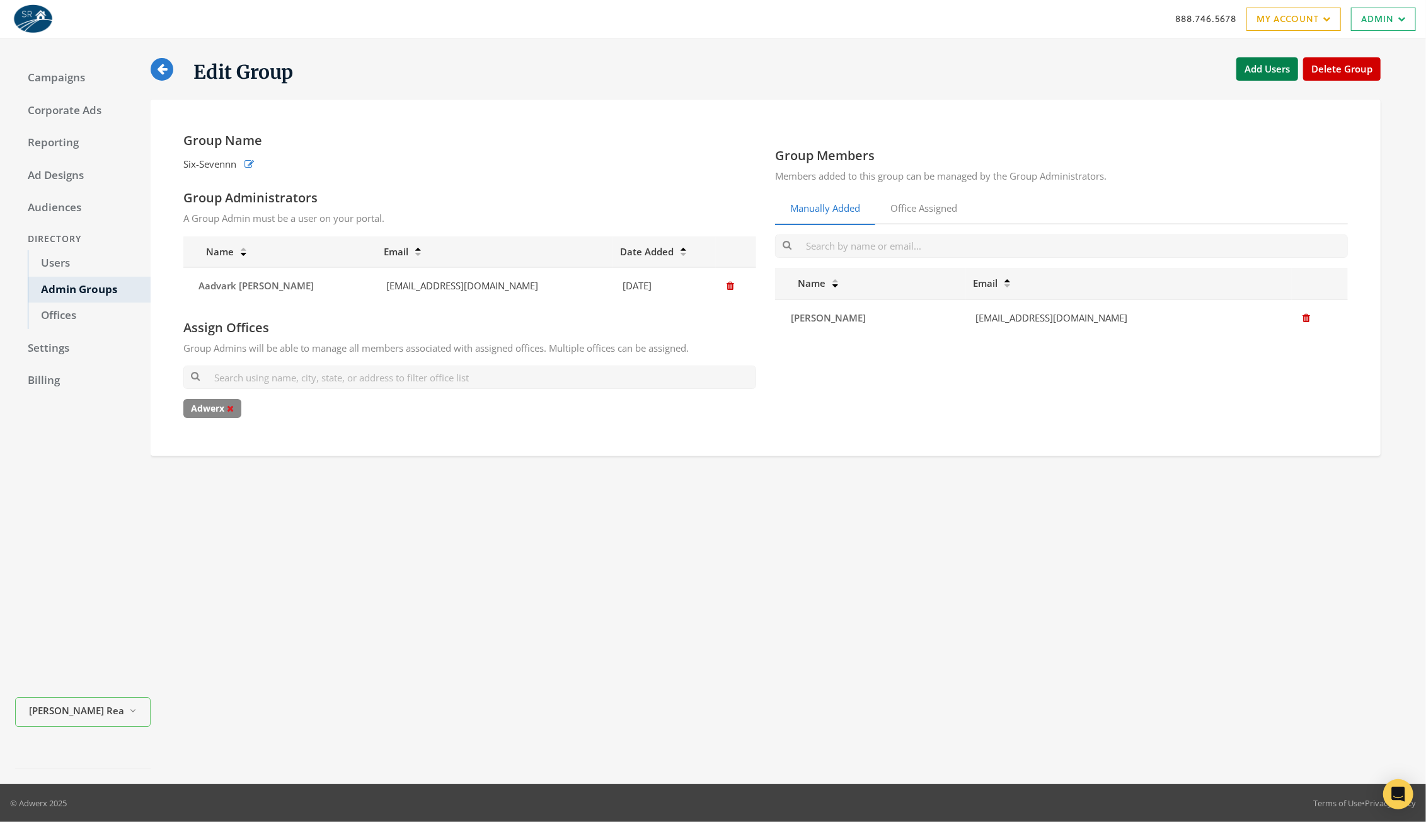
click at [233, 406] on icon at bounding box center [230, 408] width 7 height 9
click at [490, 449] on div "Group Name Six-Sevennn Group Administrators A Group Admin must be a user on you…" at bounding box center [766, 278] width 1230 height 357
click at [52, 318] on link "Offices" at bounding box center [89, 315] width 123 height 26
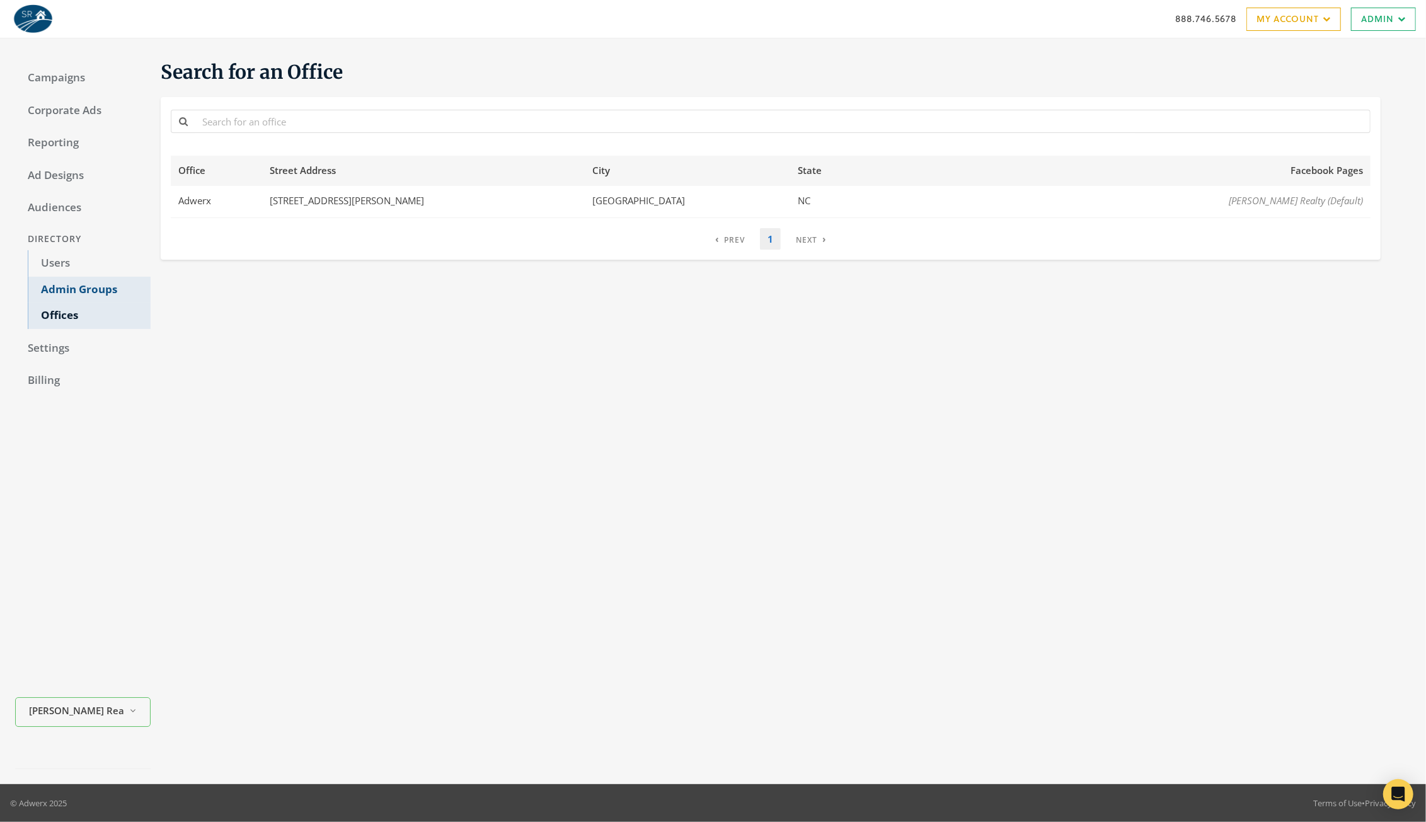
click at [88, 285] on link "Admin Groups" at bounding box center [89, 290] width 123 height 26
